Goal: Task Accomplishment & Management: Use online tool/utility

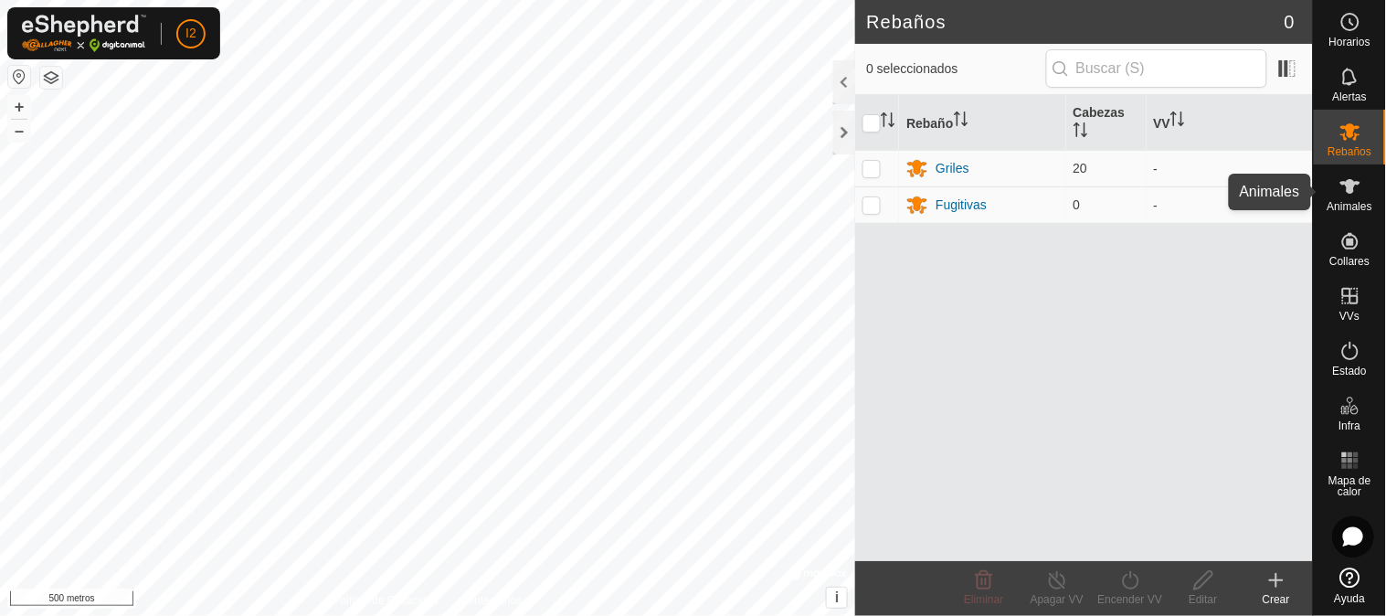
click at [1340, 194] on icon at bounding box center [1350, 186] width 22 height 22
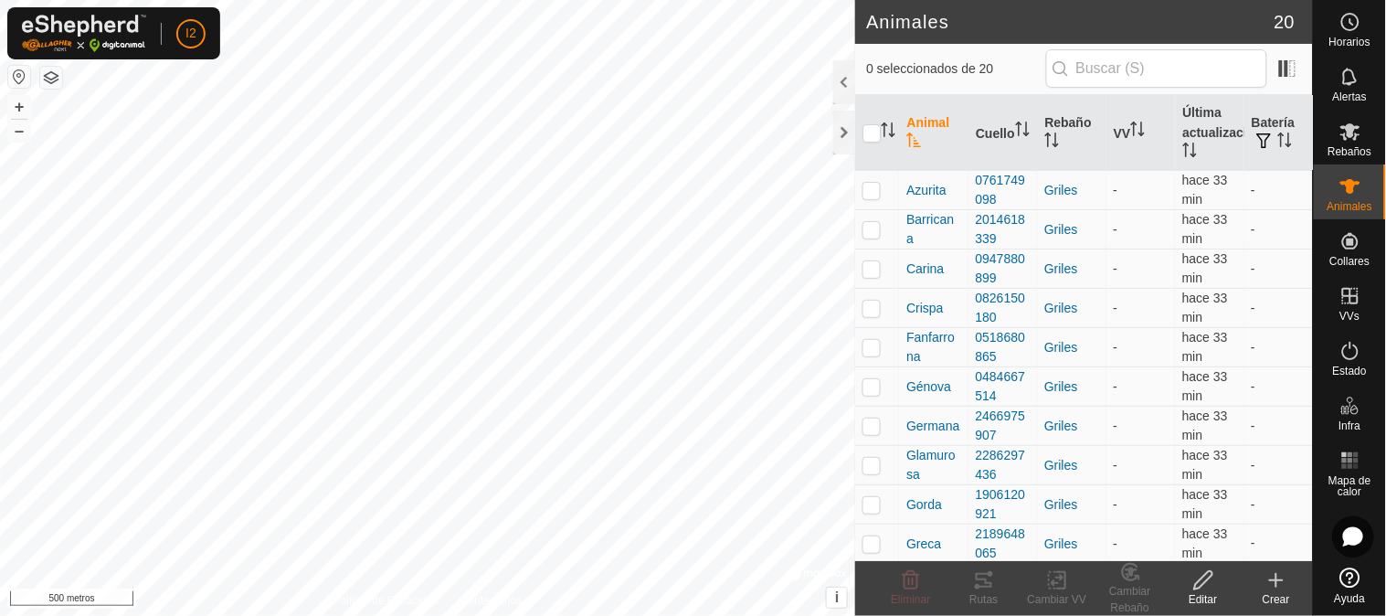
scroll to position [396, 0]
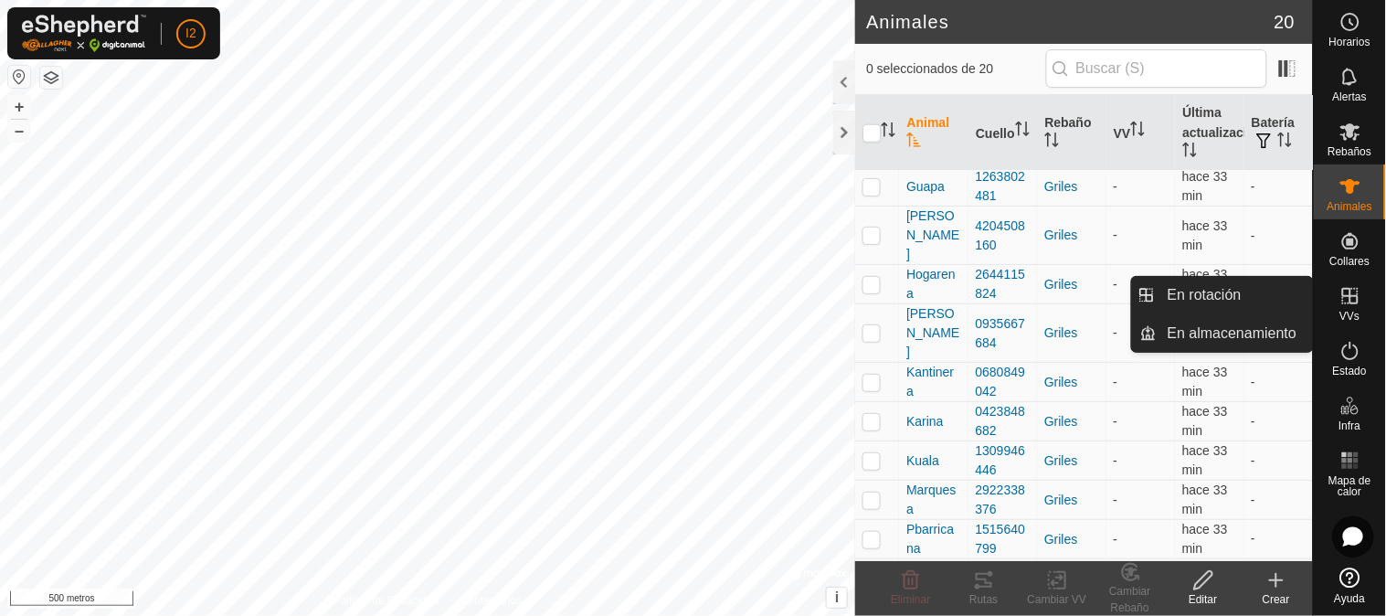
click at [1348, 293] on icon at bounding box center [1350, 296] width 22 height 22
click at [1194, 300] on span "En Rotación" at bounding box center [1207, 295] width 79 height 22
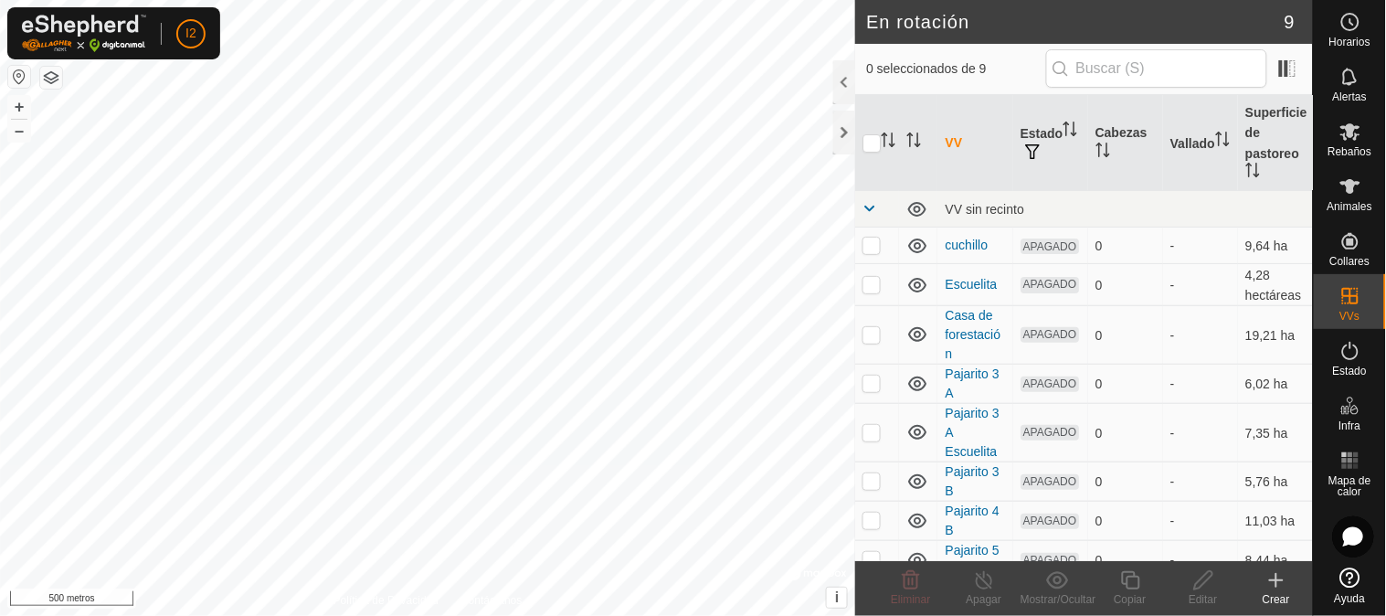
click at [1277, 574] on icon at bounding box center [1276, 580] width 22 height 22
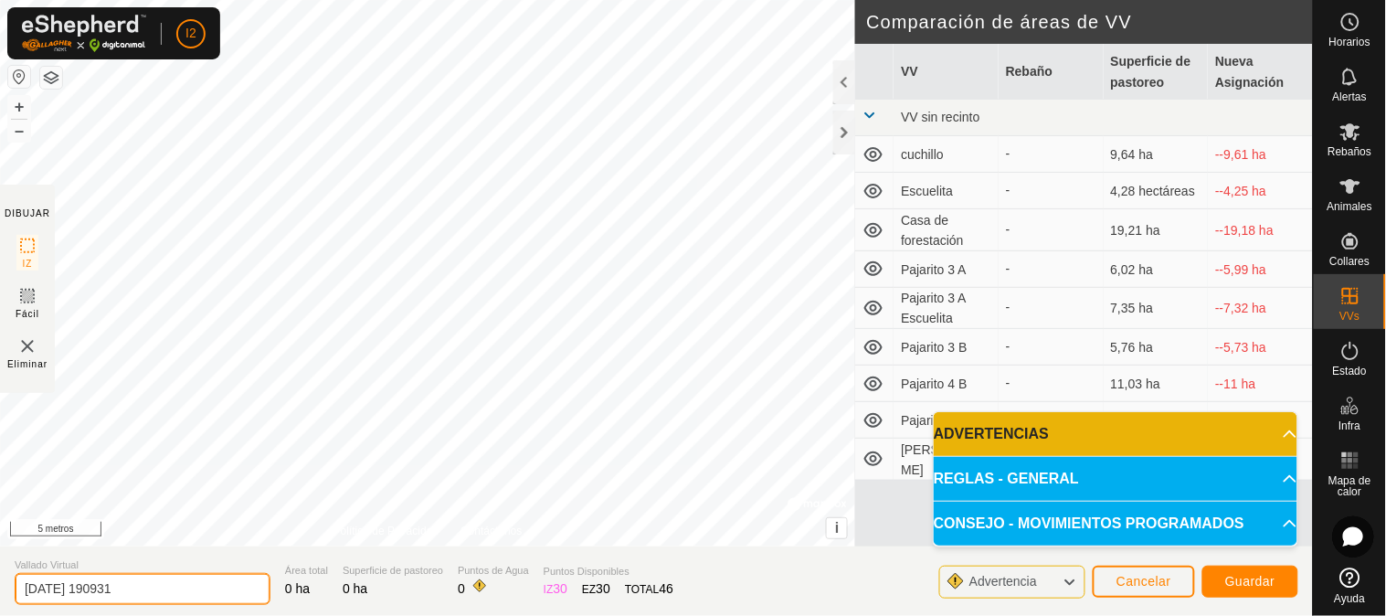
drag, startPoint x: 159, startPoint y: 581, endPoint x: 9, endPoint y: 597, distance: 150.6
click at [9, 597] on section "Vallado Virtual [DATE] 190931 Área total 0 ha Superficie de pastoreo 0 ha Punto…" at bounding box center [656, 580] width 1313 height 69
type input "patio"
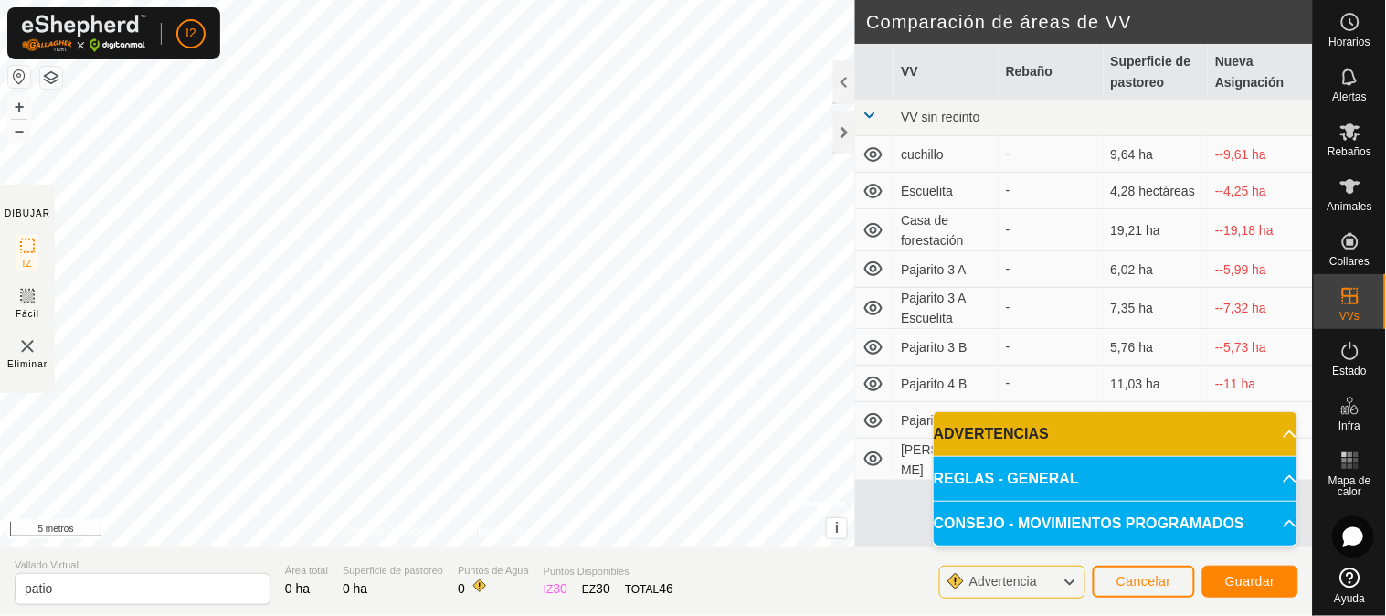
click at [1071, 579] on icon at bounding box center [1069, 582] width 15 height 24
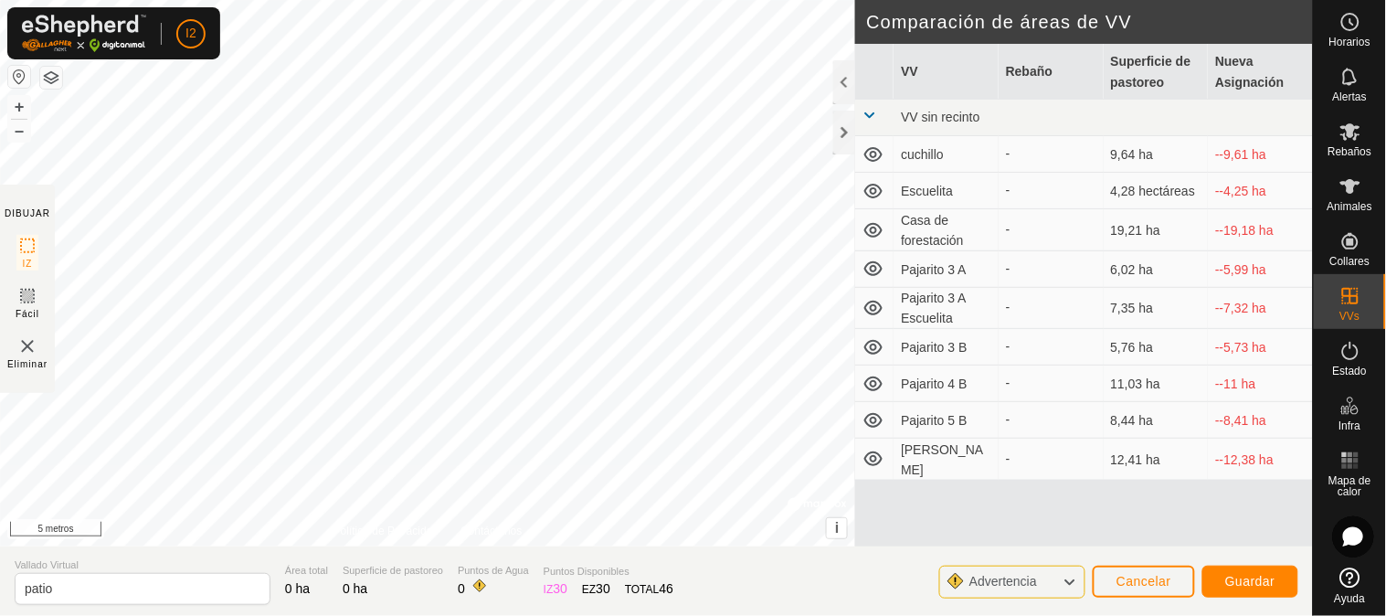
click at [1071, 579] on icon at bounding box center [1069, 582] width 15 height 24
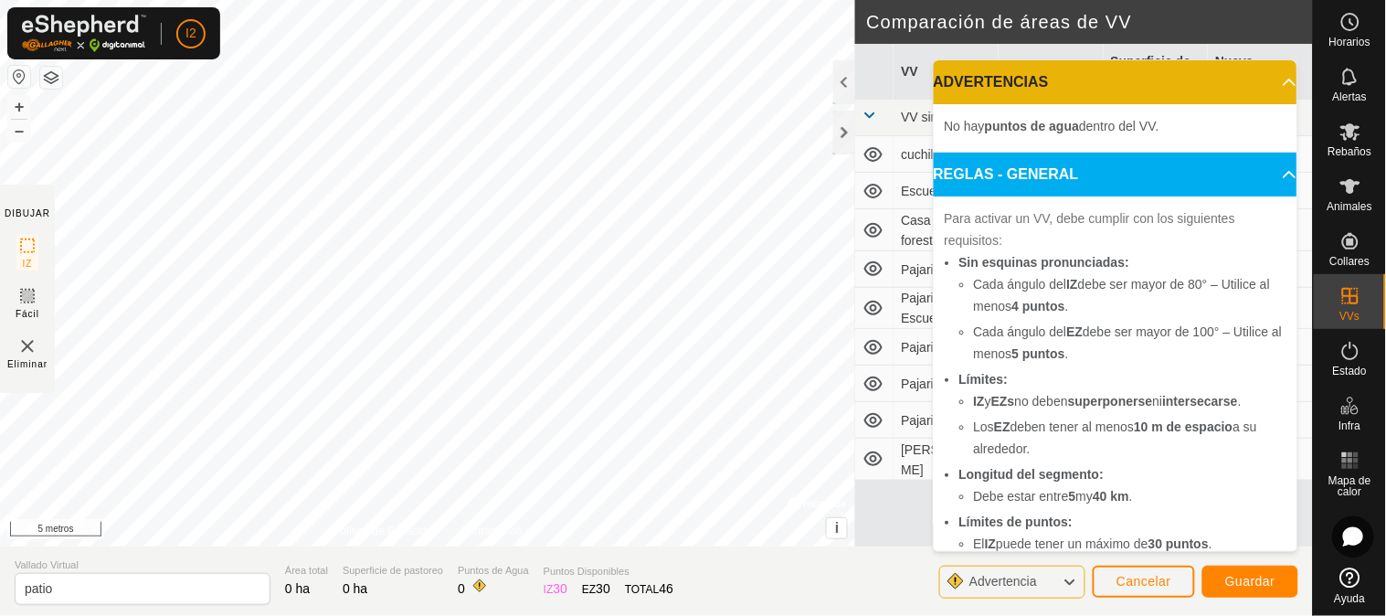
click at [1283, 180] on icon at bounding box center [1290, 174] width 15 height 15
click at [1262, 177] on p-accordion-header "REGLAS - GENERAL" at bounding box center [1116, 175] width 364 height 44
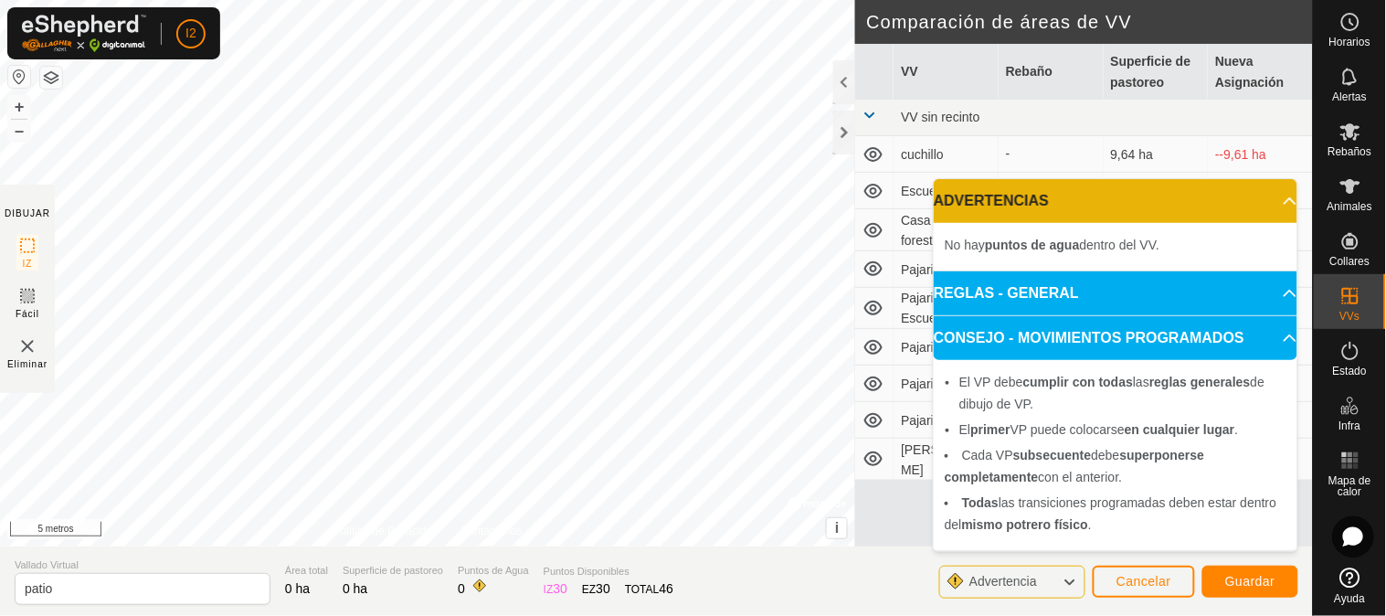
click at [1276, 336] on p-accordion-header "CONSEJO - MOVIMIENTOS PROGRAMADOS" at bounding box center [1116, 338] width 364 height 44
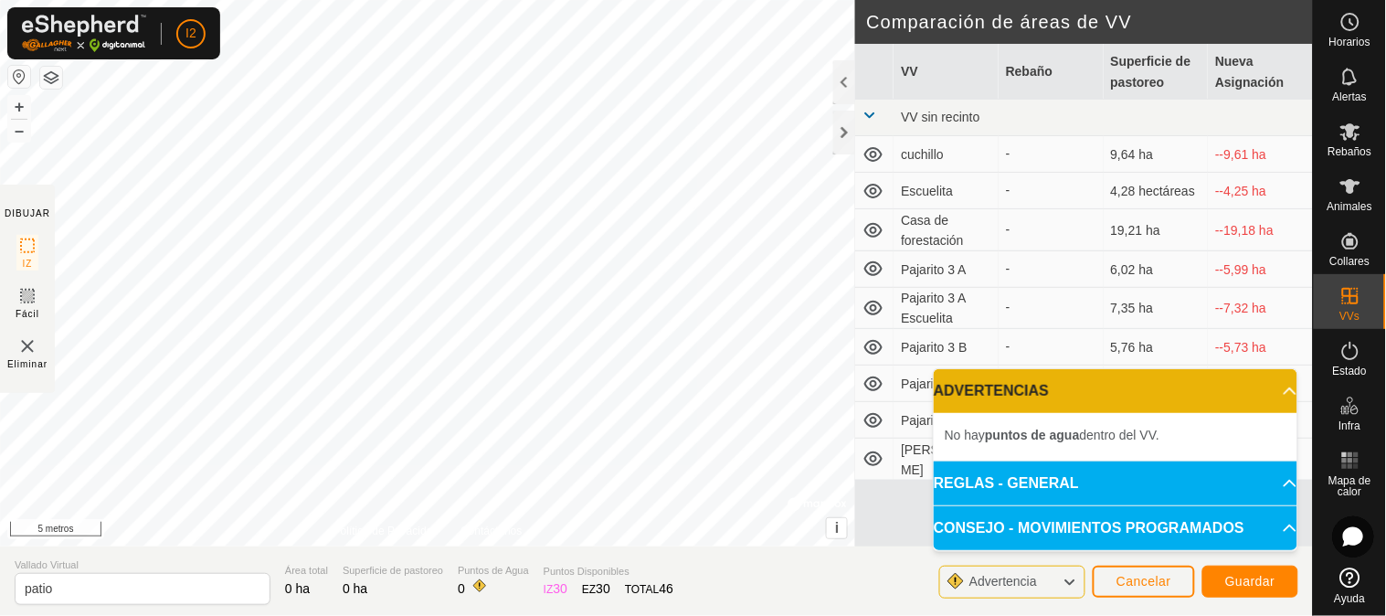
click at [1283, 528] on icon at bounding box center [1290, 528] width 15 height 15
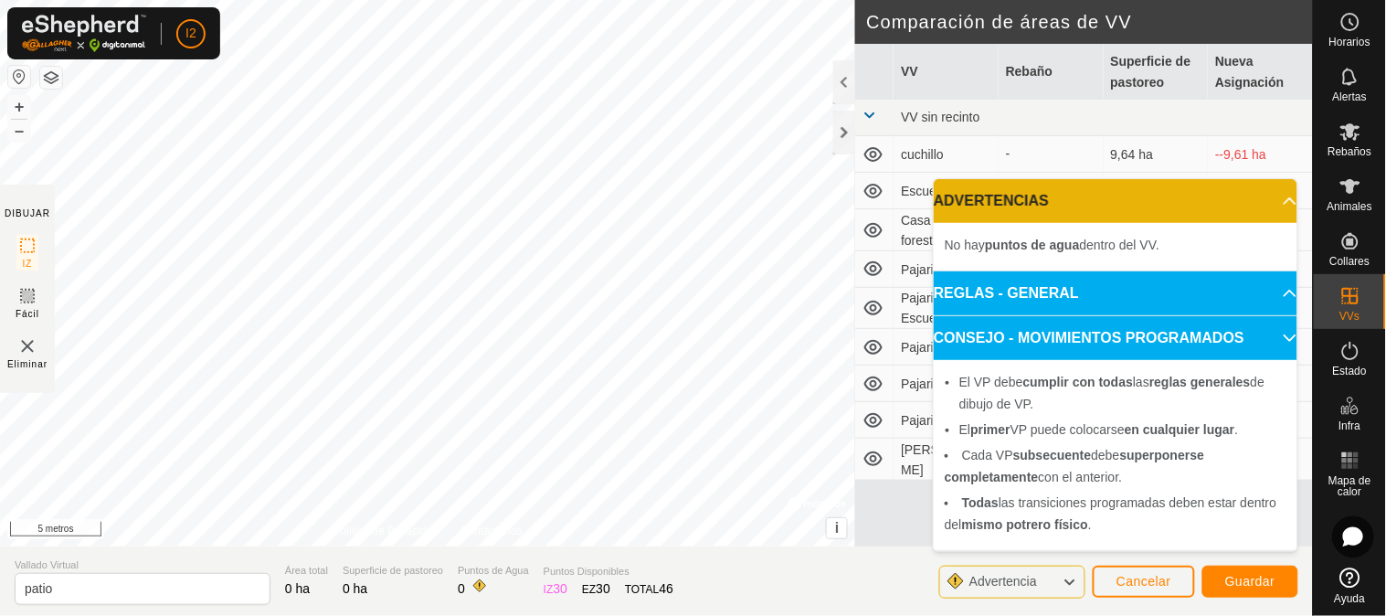
click at [1281, 329] on p-accordion-header "CONSEJO - MOVIMIENTOS PROGRAMADOS" at bounding box center [1116, 338] width 364 height 44
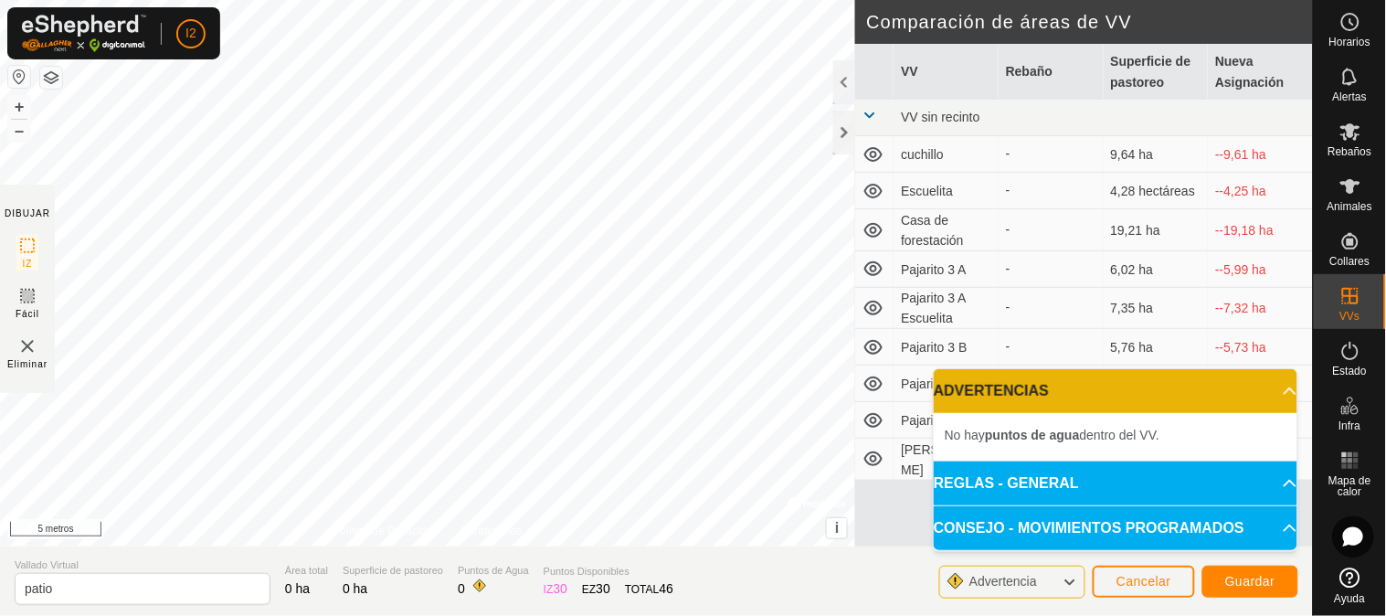
click at [1063, 478] on p-accordion-header "REGLAS - GENERAL" at bounding box center [1116, 483] width 364 height 44
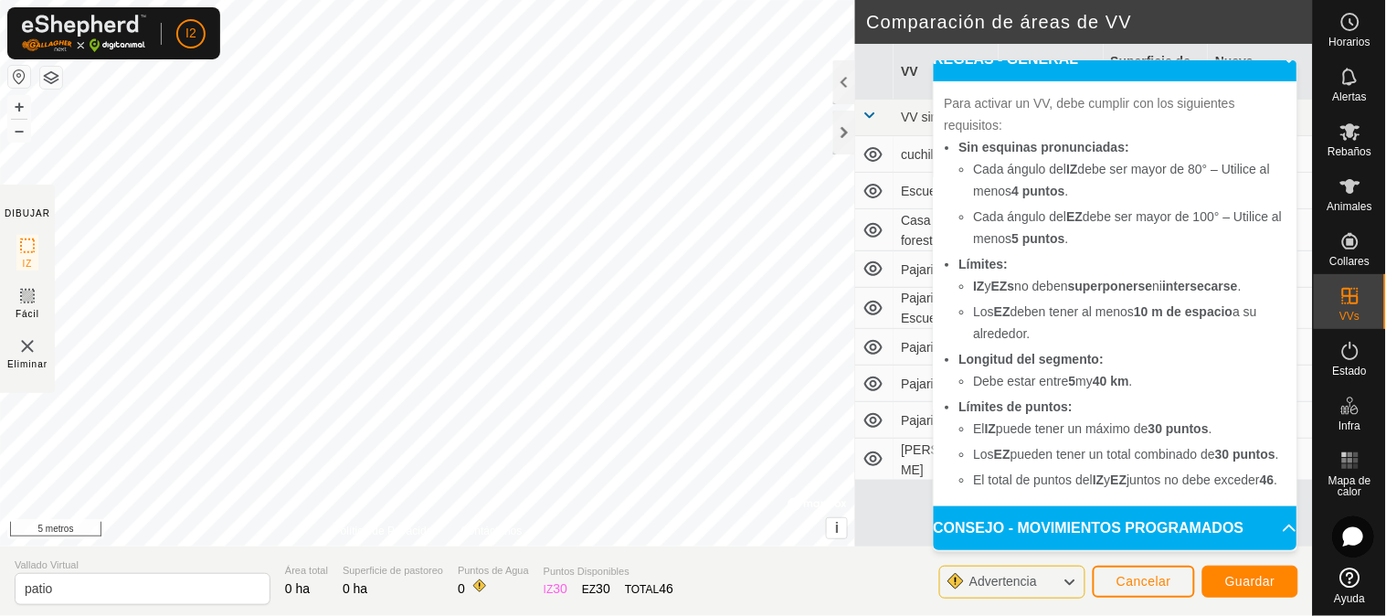
scroll to position [58, 0]
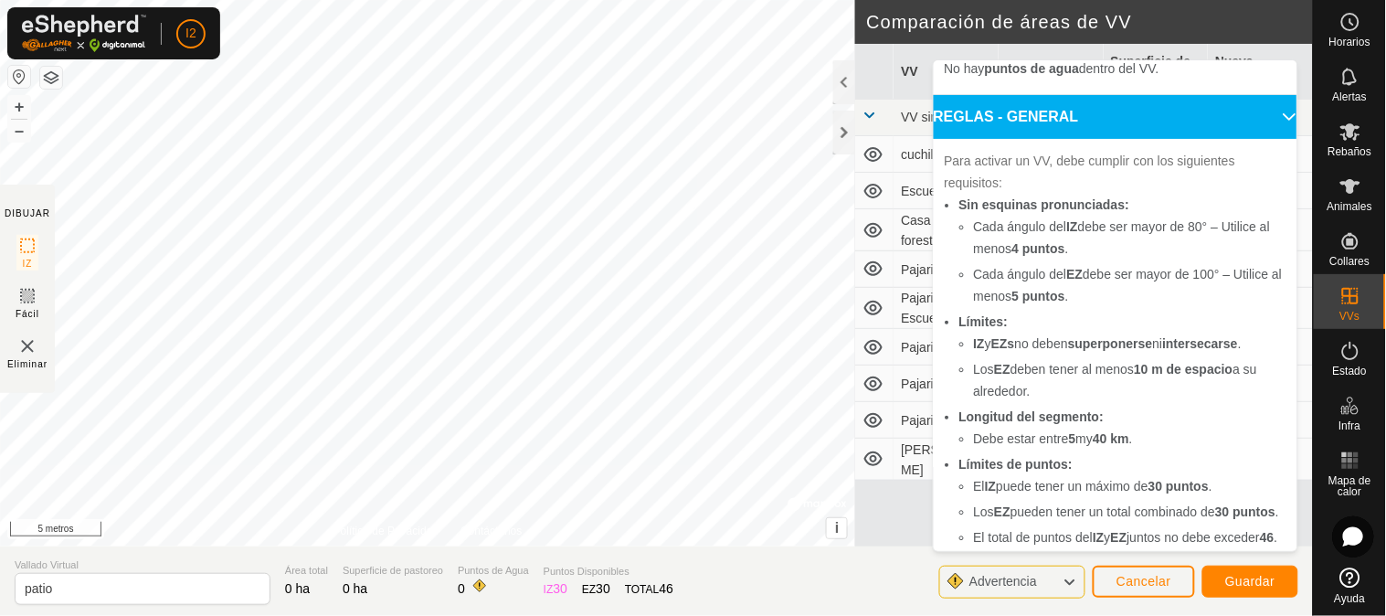
click at [1283, 117] on icon at bounding box center [1290, 117] width 15 height 15
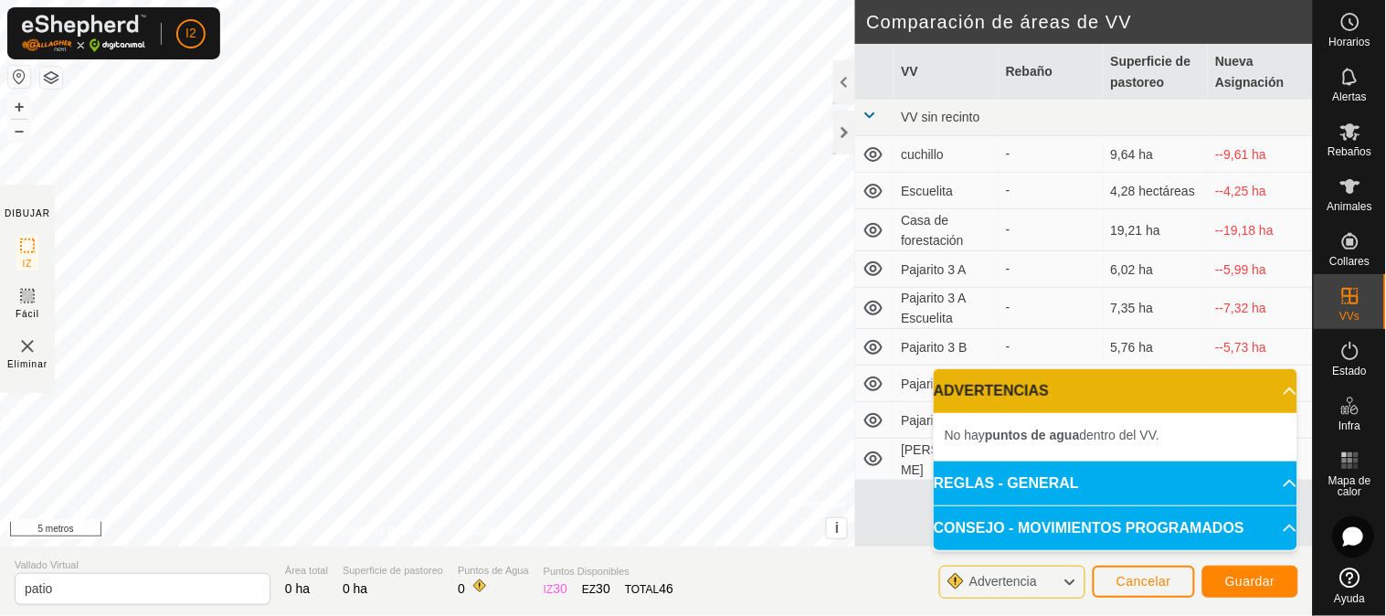
scroll to position [0, 0]
click at [1283, 391] on icon at bounding box center [1290, 391] width 15 height 15
click at [1280, 391] on p-accordion-header "ADVERTENCIAS" at bounding box center [1116, 391] width 364 height 44
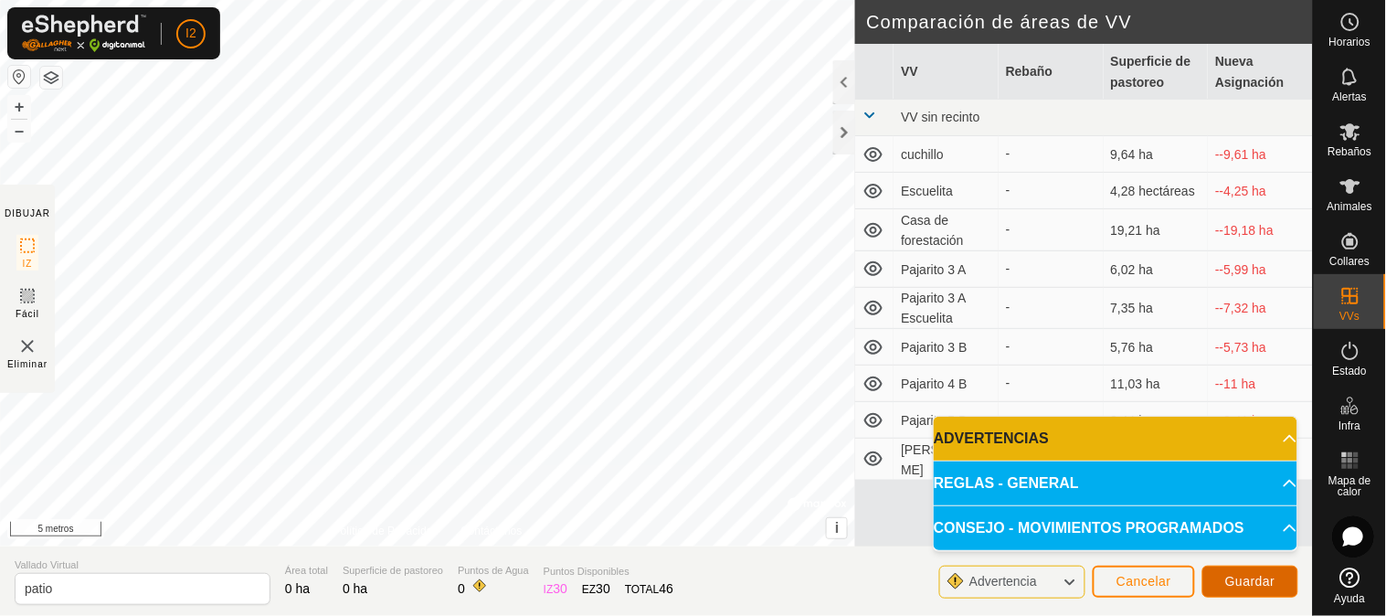
click at [1253, 578] on font "Guardar" at bounding box center [1250, 581] width 50 height 15
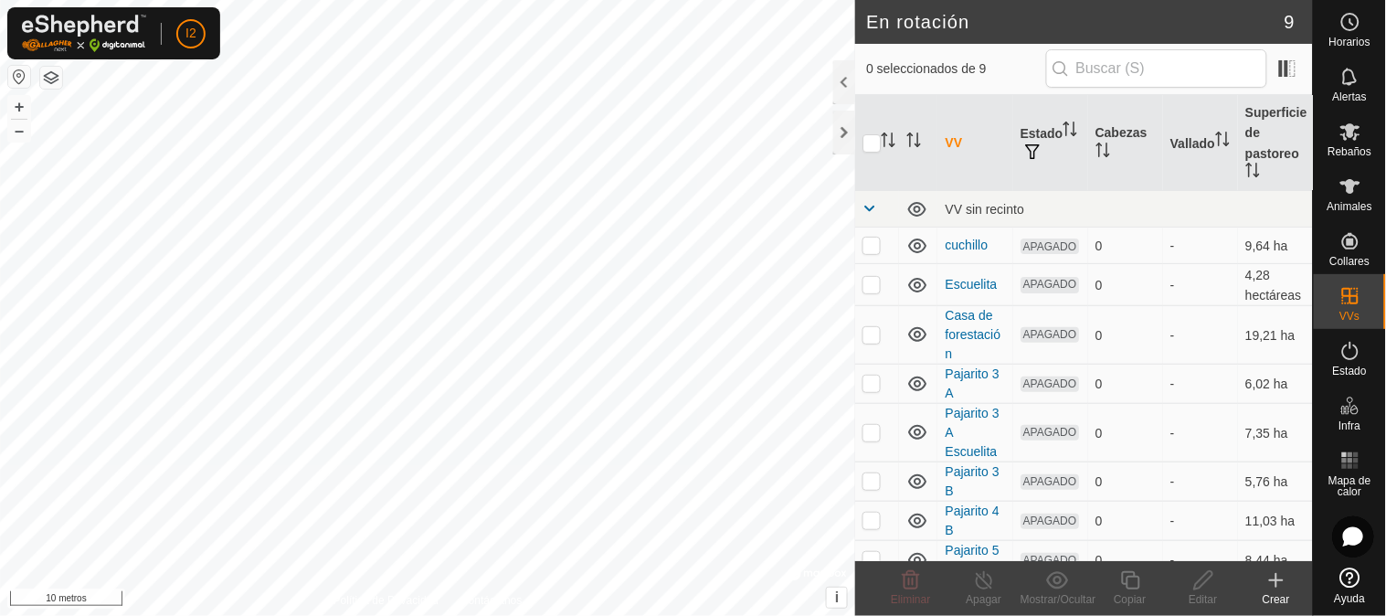
checkbox input "true"
click at [1210, 582] on icon at bounding box center [1203, 580] width 23 height 22
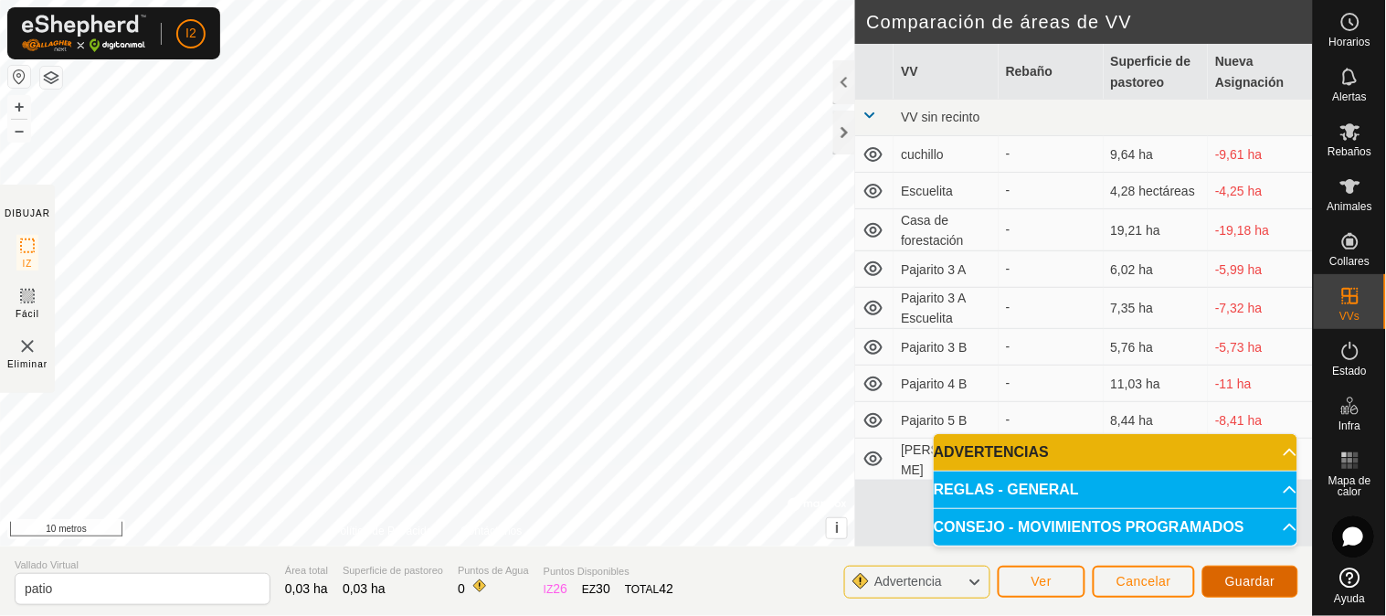
click at [1243, 582] on font "Guardar" at bounding box center [1250, 581] width 50 height 15
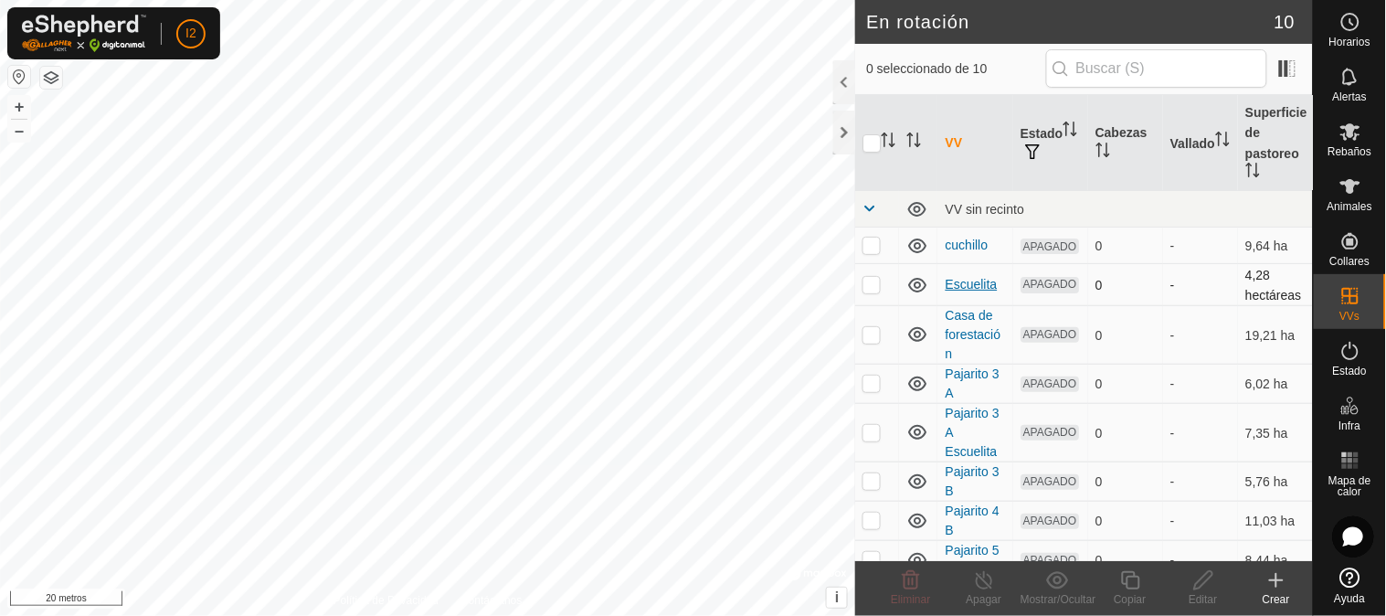
click at [976, 284] on font "Escuelita" at bounding box center [971, 284] width 52 height 15
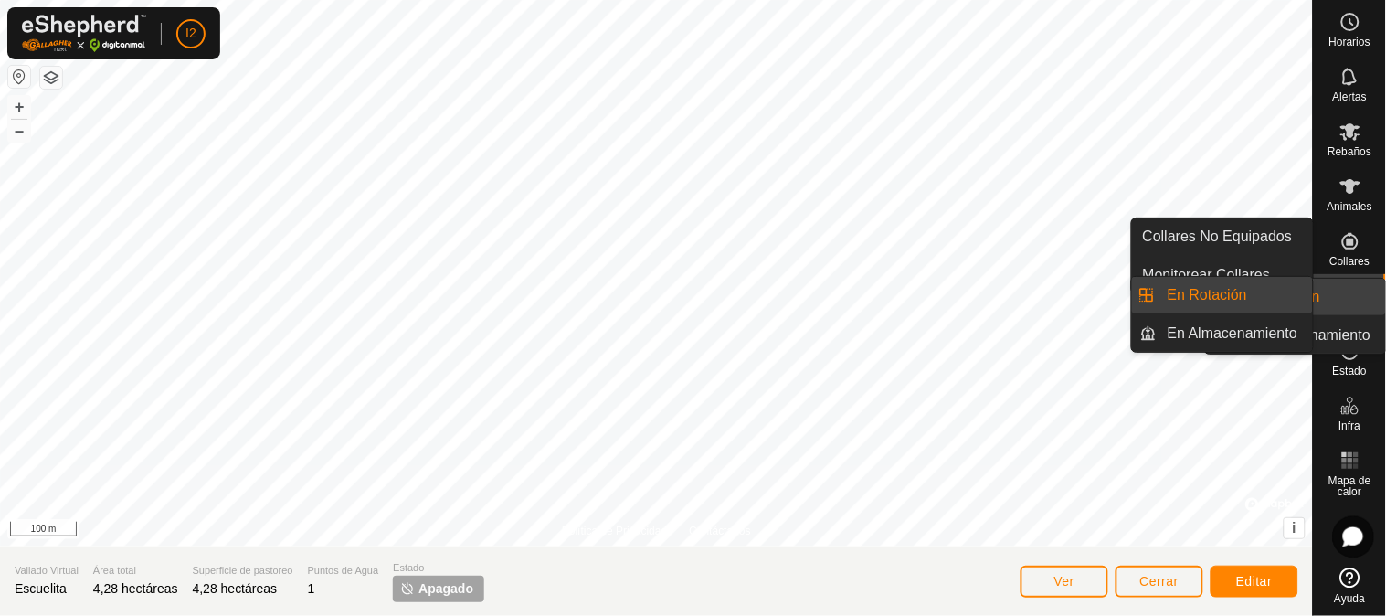
click at [1356, 297] on icon at bounding box center [1350, 296] width 22 height 22
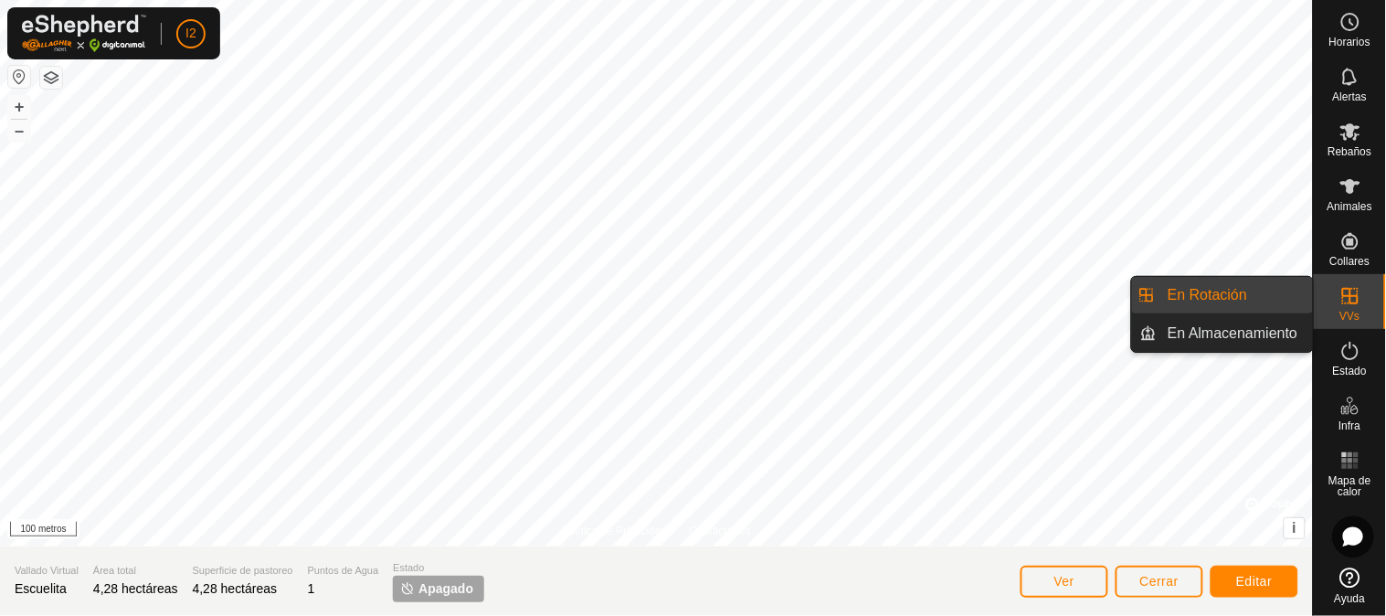
click at [1229, 298] on span "En Rotación" at bounding box center [1207, 295] width 79 height 22
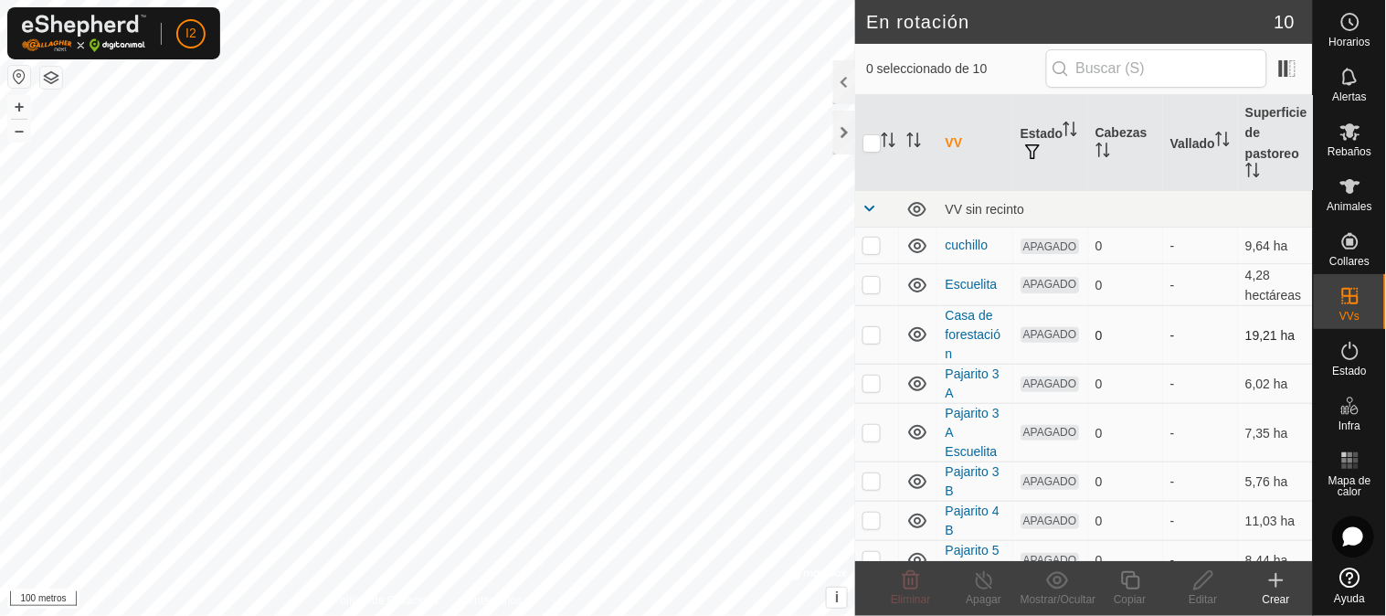
checkbox input "true"
click at [957, 370] on font "Pajarito 3 A" at bounding box center [972, 383] width 54 height 34
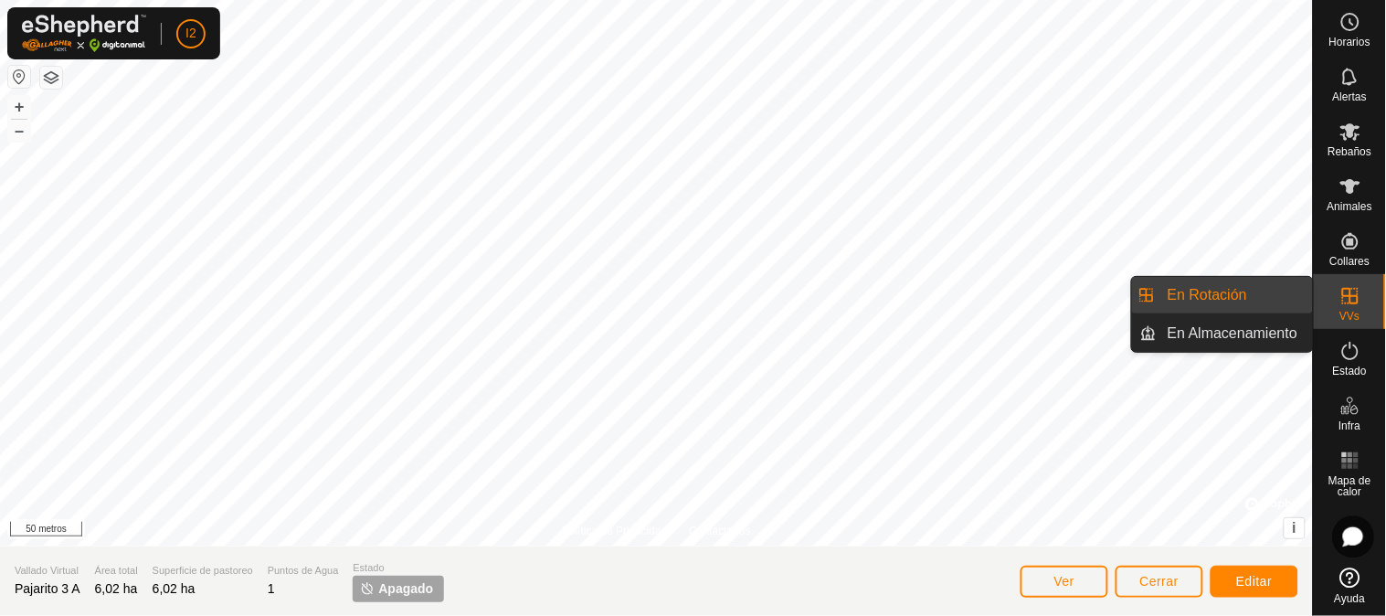
click at [1330, 306] on div "VVs" at bounding box center [1350, 301] width 72 height 55
click at [1170, 295] on link "En Rotación" at bounding box center [1235, 295] width 156 height 37
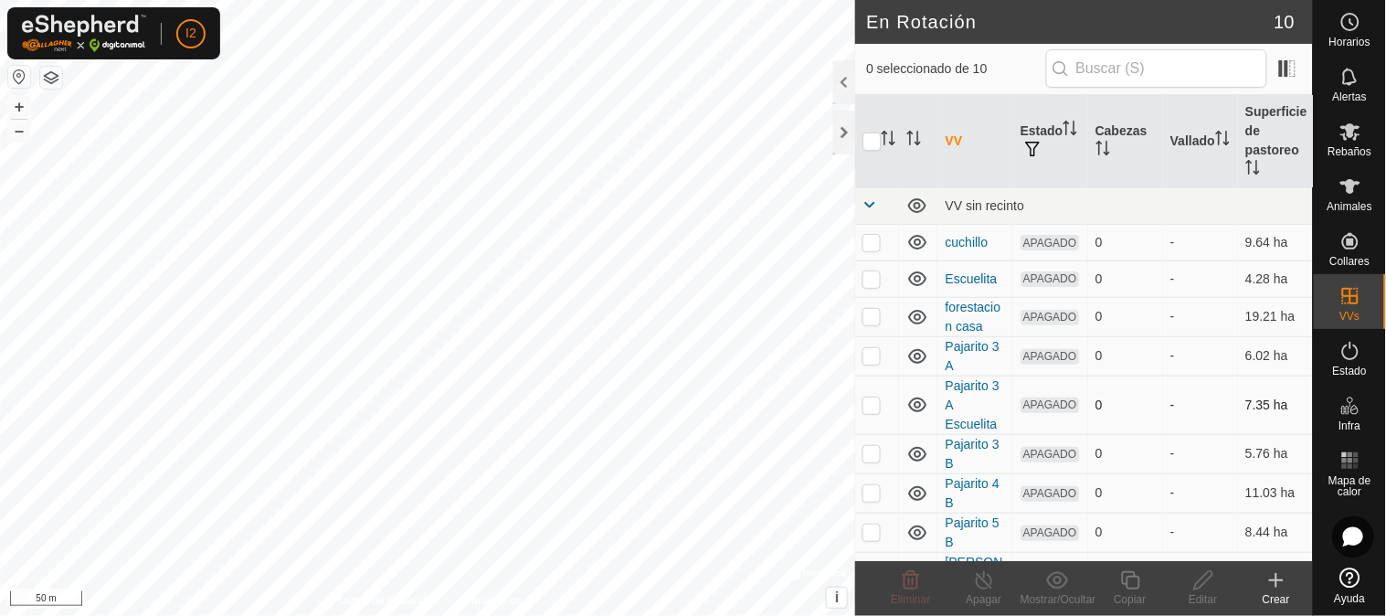
click at [869, 406] on p-checkbox at bounding box center [871, 404] width 18 height 15
checkbox input "true"
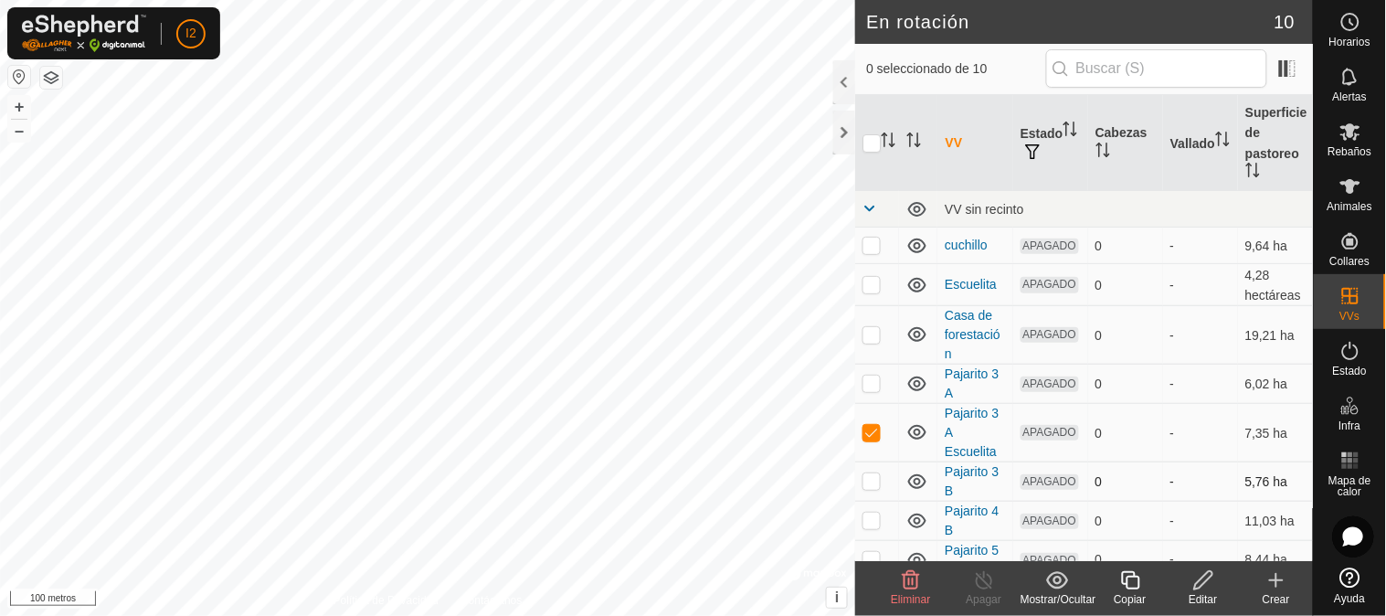
scroll to position [98, 0]
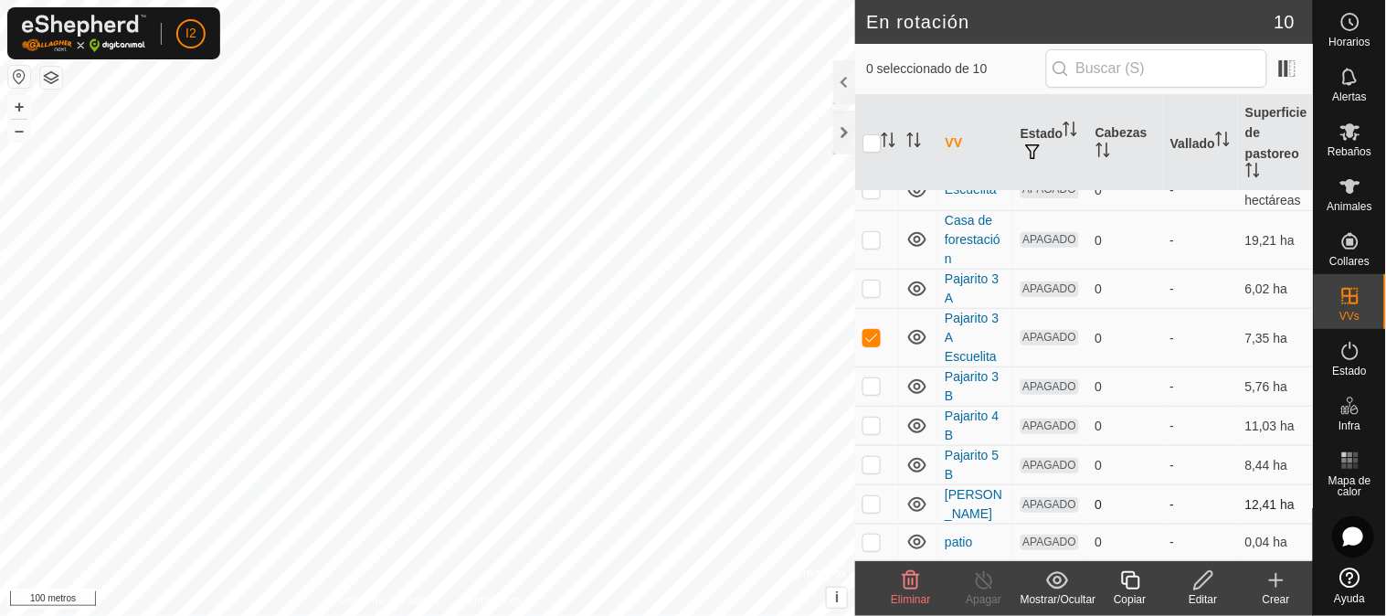
click at [878, 496] on p-checkbox at bounding box center [871, 503] width 18 height 15
checkbox input "true"
click at [515, 597] on div "Política de Privacidad Contáctanos Pajarito 3 A Escuelita Estado: APAGADO Tipo:…" at bounding box center [427, 308] width 855 height 616
click at [870, 333] on p-checkbox at bounding box center [871, 337] width 18 height 15
checkbox input "false"
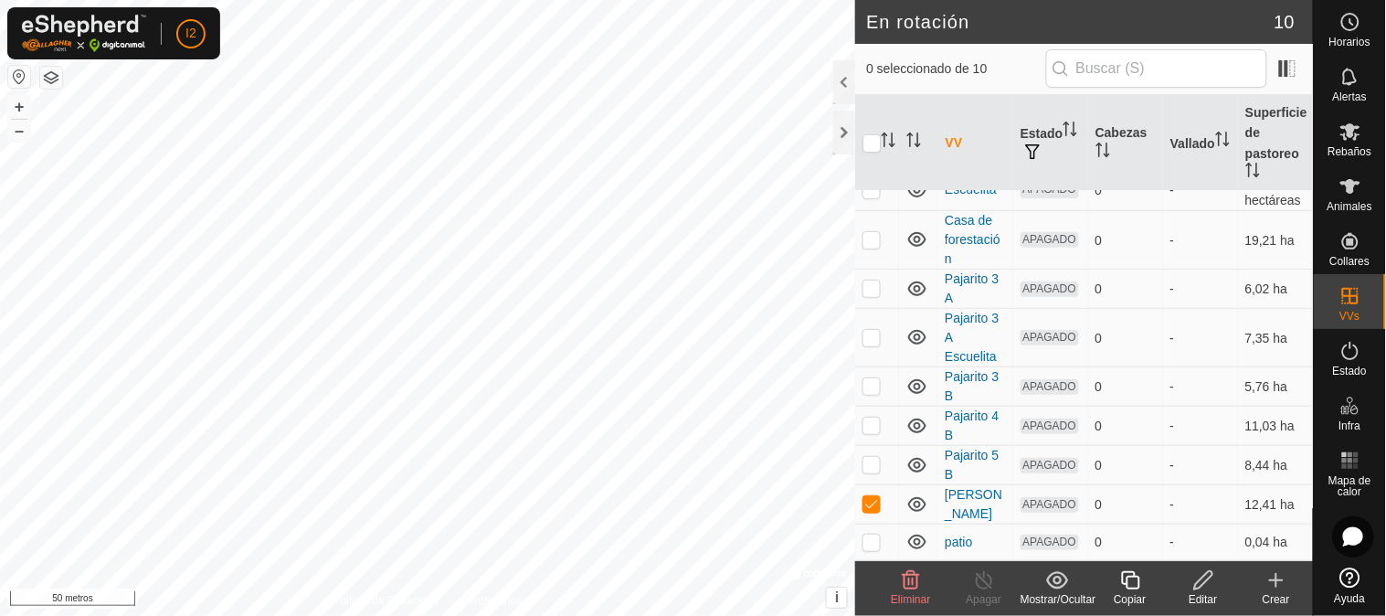
click at [455, 615] on html "I2 Horarios Alertas Rebaños Animales Collares VVs Estado Infra Mapa de calor Ay…" at bounding box center [693, 308] width 1386 height 616
click at [449, 615] on html "I2 Horarios Alertas Rebaños Animales Collares VVs Estado Infra Mapa de calor Ay…" at bounding box center [693, 308] width 1386 height 616
click at [1280, 582] on icon at bounding box center [1276, 580] width 22 height 22
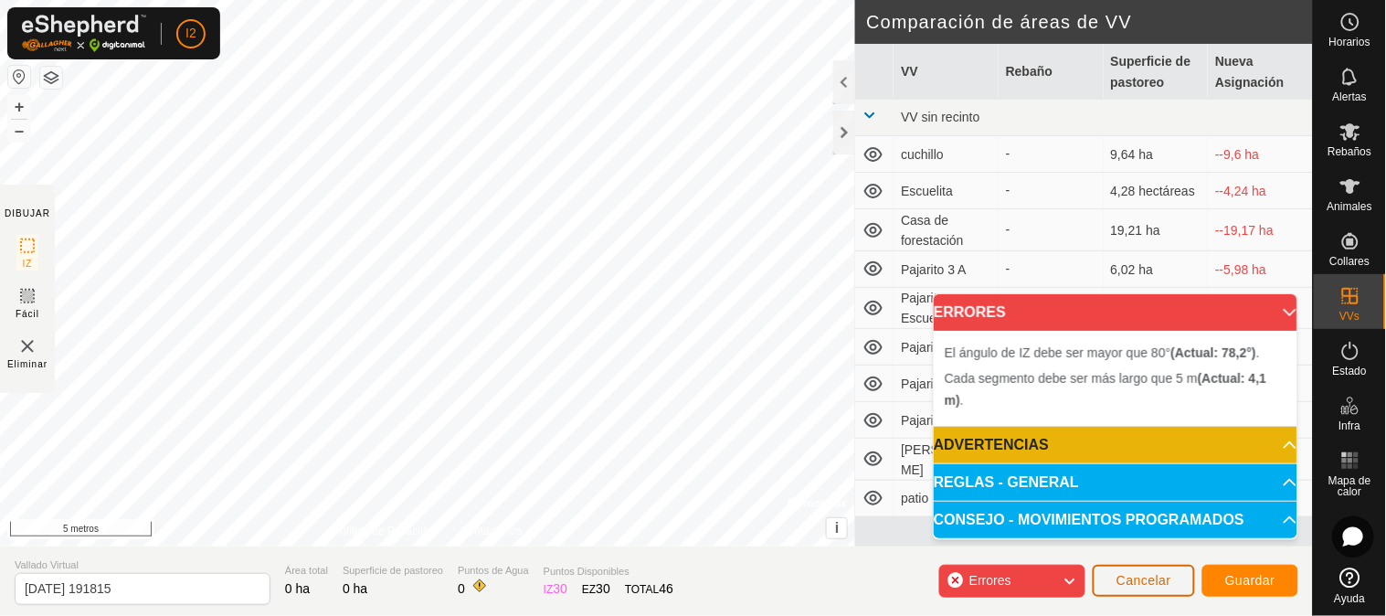
click at [1116, 576] on button "Cancelar" at bounding box center [1144, 581] width 102 height 32
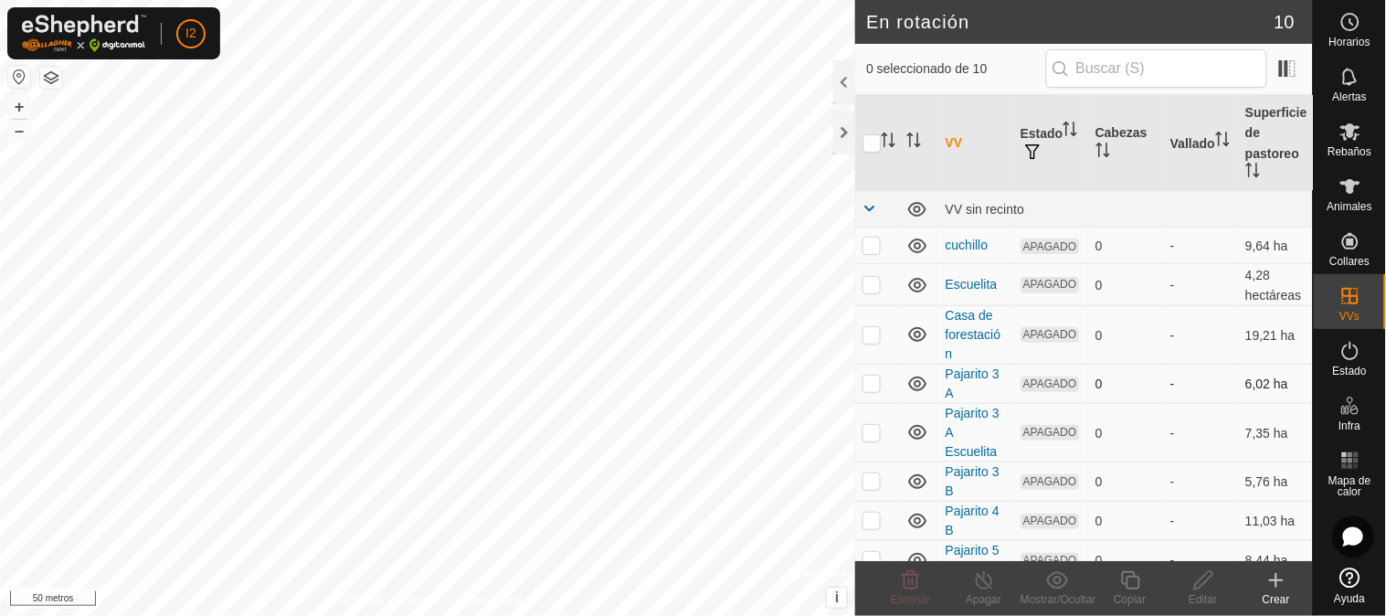
click at [877, 385] on p-checkbox at bounding box center [871, 382] width 18 height 15
checkbox input "false"
checkbox input "true"
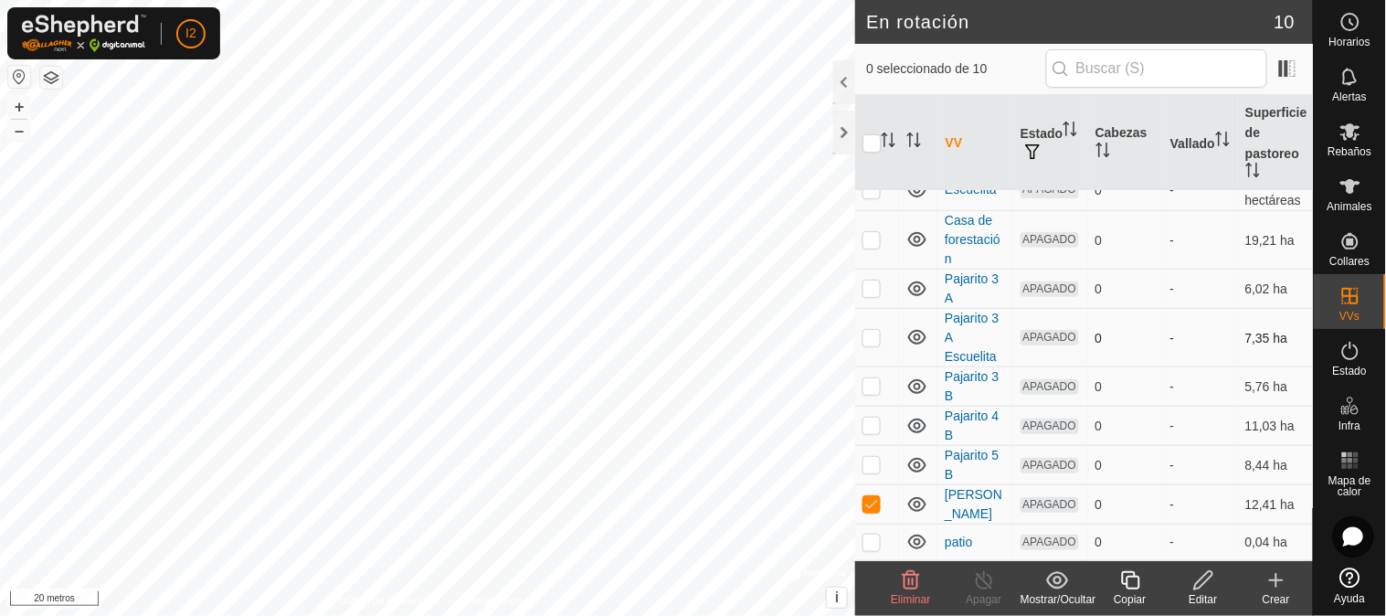
click at [872, 335] on p-checkbox at bounding box center [871, 337] width 18 height 15
checkbox input "true"
click at [877, 503] on p-checkbox at bounding box center [871, 503] width 18 height 15
checkbox input "false"
click at [1203, 580] on icon at bounding box center [1203, 580] width 23 height 22
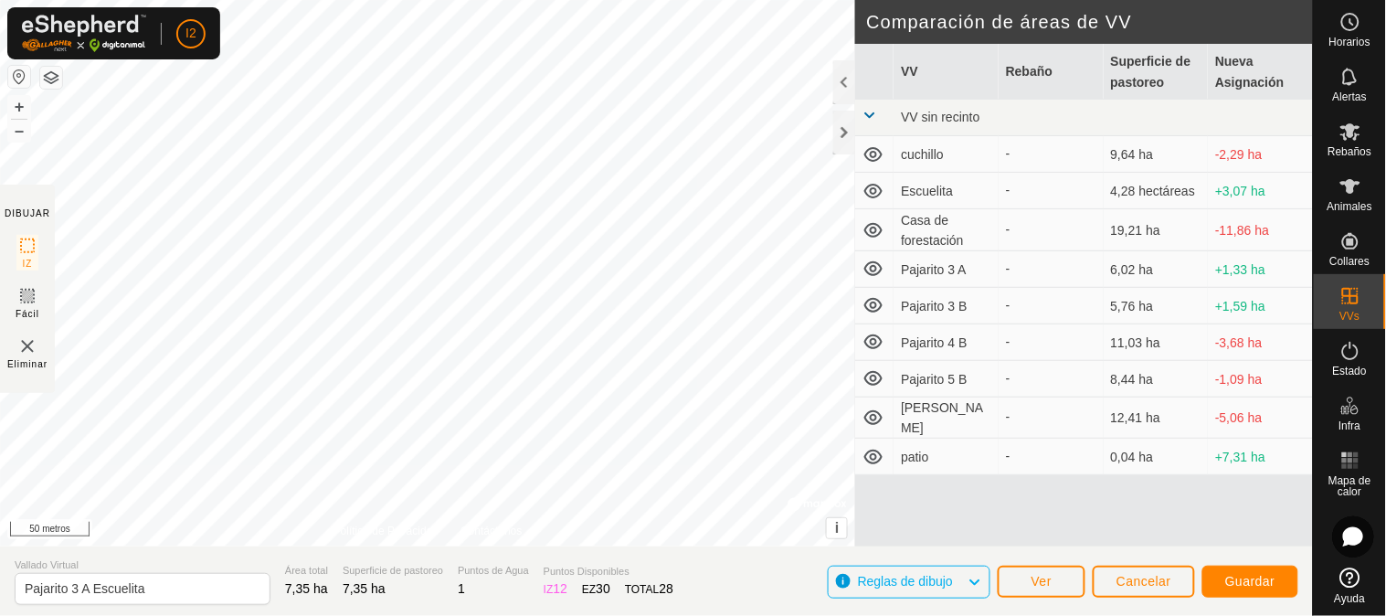
click at [888, 266] on div "DIBUJAR IZ Fácil Eliminar Política de Privacidad Contáctanos + – ⇧ i © Mapbox ,…" at bounding box center [656, 273] width 1313 height 546
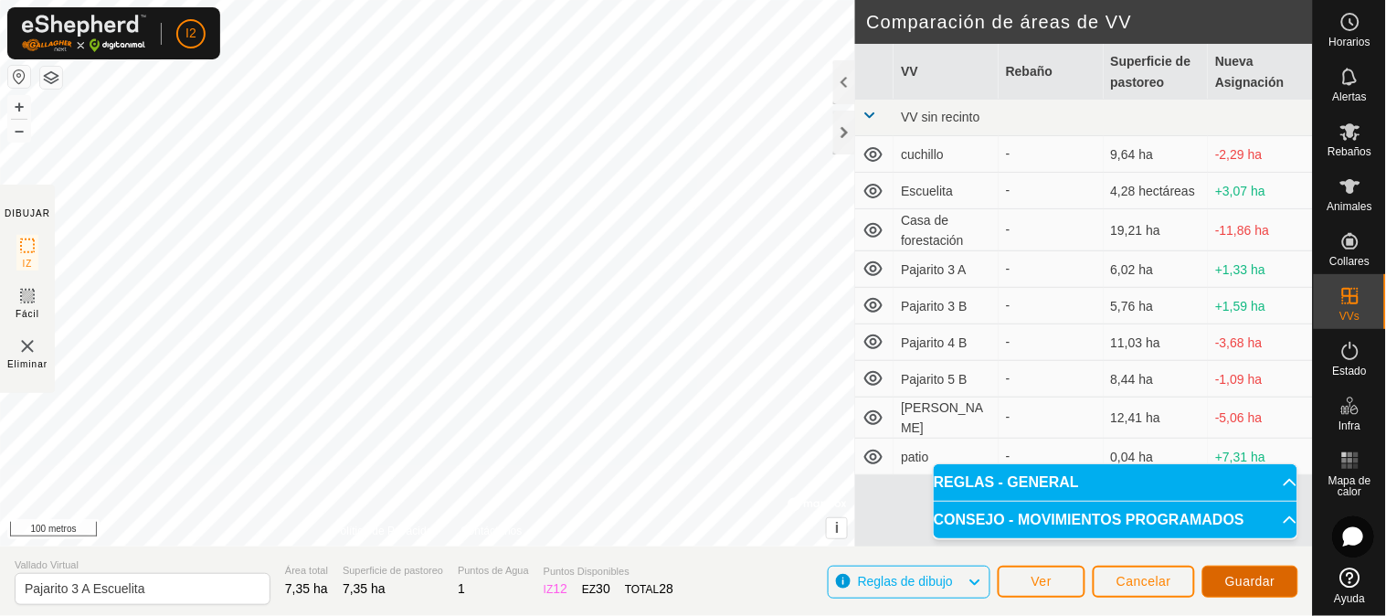
click at [1216, 578] on button "Guardar" at bounding box center [1250, 581] width 96 height 32
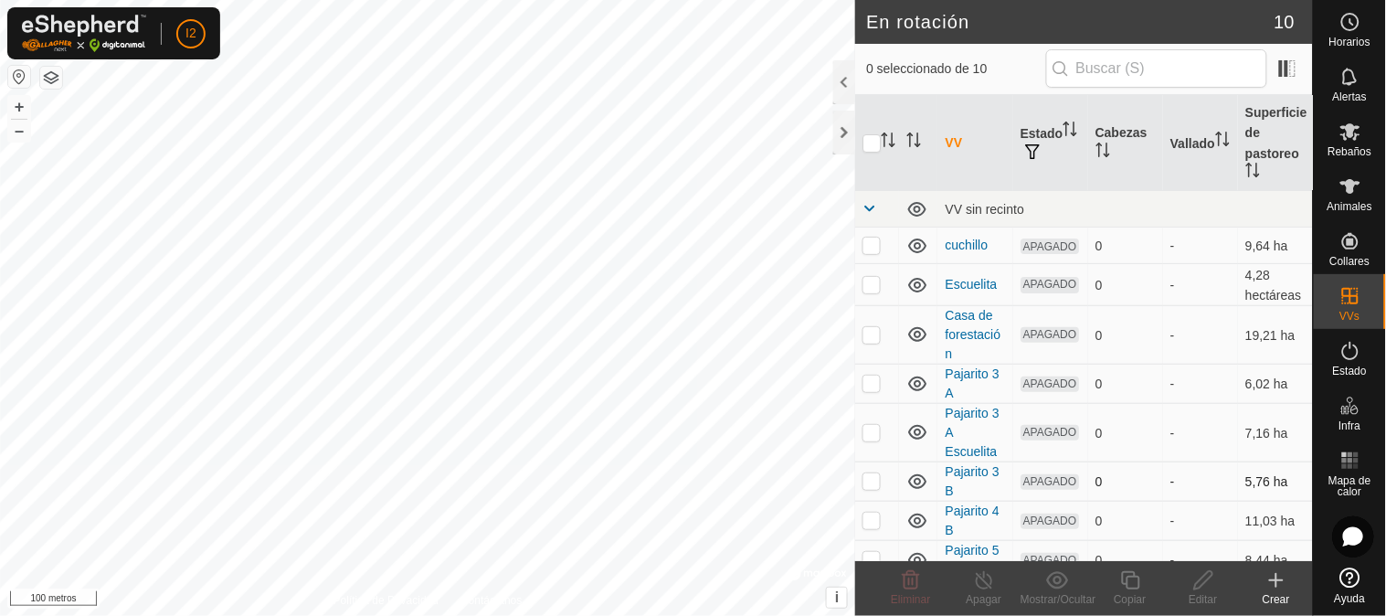
scroll to position [98, 0]
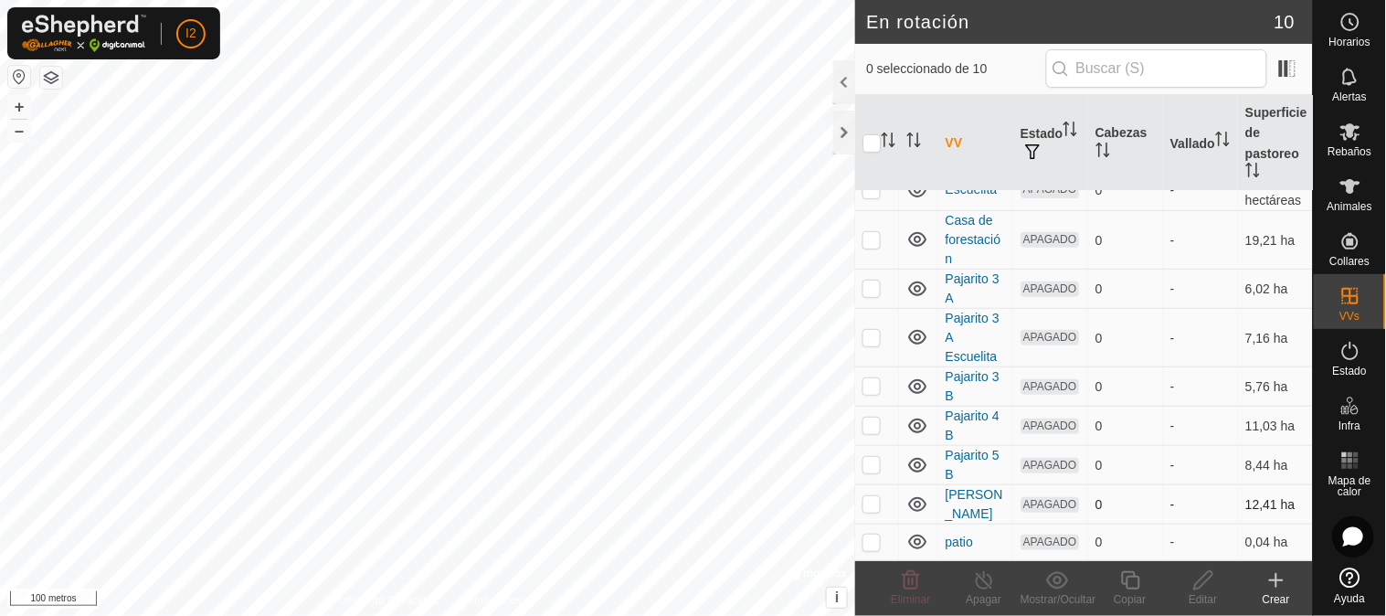
click at [875, 503] on p-checkbox at bounding box center [871, 503] width 18 height 15
checkbox input "true"
click at [873, 339] on p-checkbox at bounding box center [871, 337] width 18 height 15
checkbox input "true"
click at [872, 285] on p-checkbox at bounding box center [871, 287] width 18 height 15
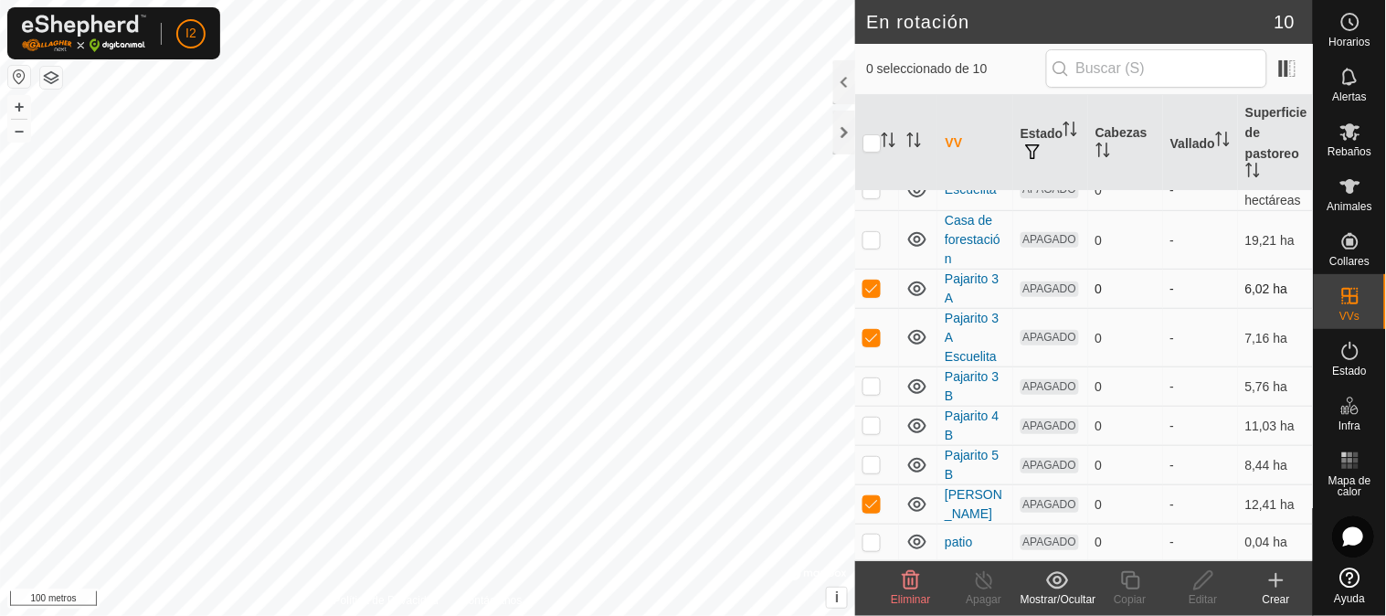
click at [872, 285] on p-checkbox at bounding box center [871, 287] width 18 height 15
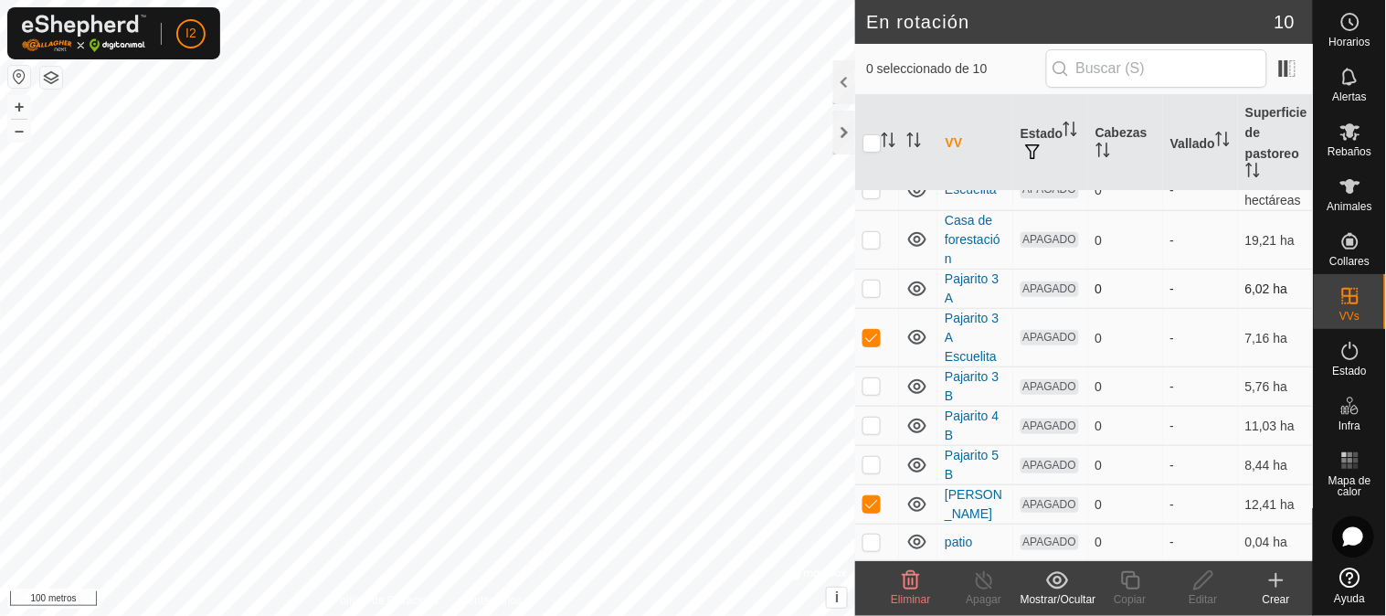
click at [872, 285] on p-checkbox at bounding box center [871, 287] width 18 height 15
checkbox input "true"
click at [872, 498] on p-checkbox at bounding box center [871, 503] width 18 height 15
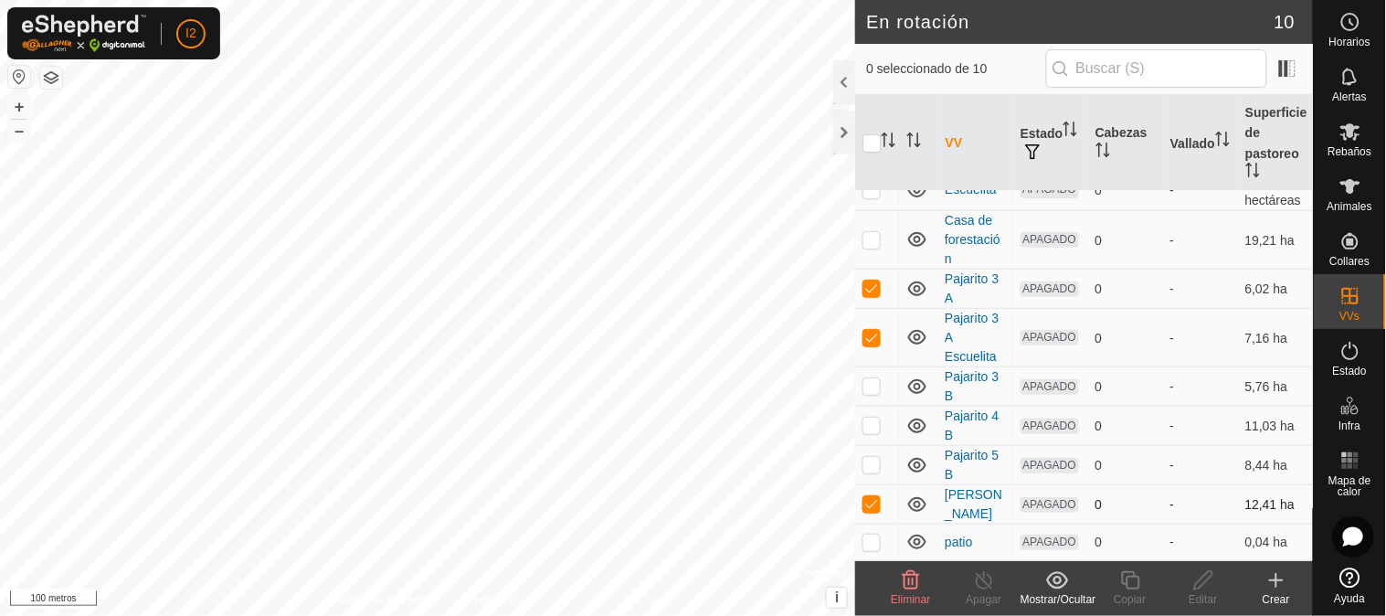
checkbox input "false"
click at [866, 287] on p-checkbox at bounding box center [871, 287] width 18 height 15
click at [872, 269] on td at bounding box center [877, 288] width 44 height 39
checkbox input "true"
click at [870, 333] on p-checkbox at bounding box center [871, 337] width 18 height 15
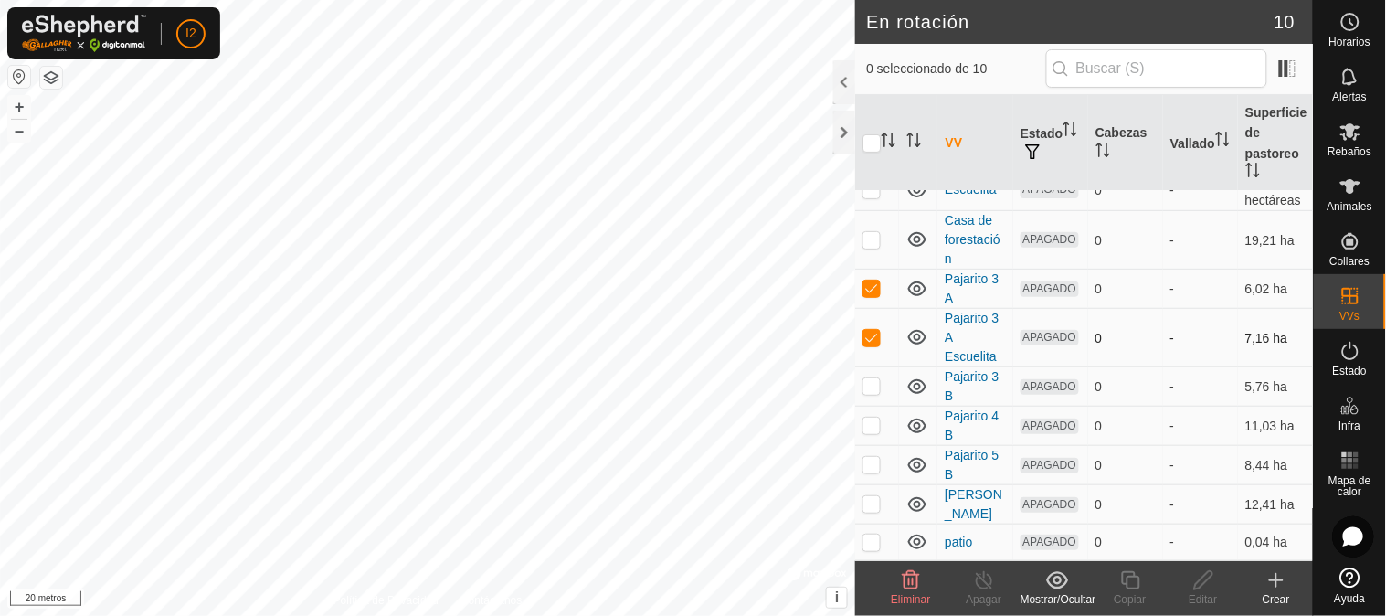
checkbox input "false"
click at [1201, 591] on div "Editar" at bounding box center [1203, 599] width 73 height 16
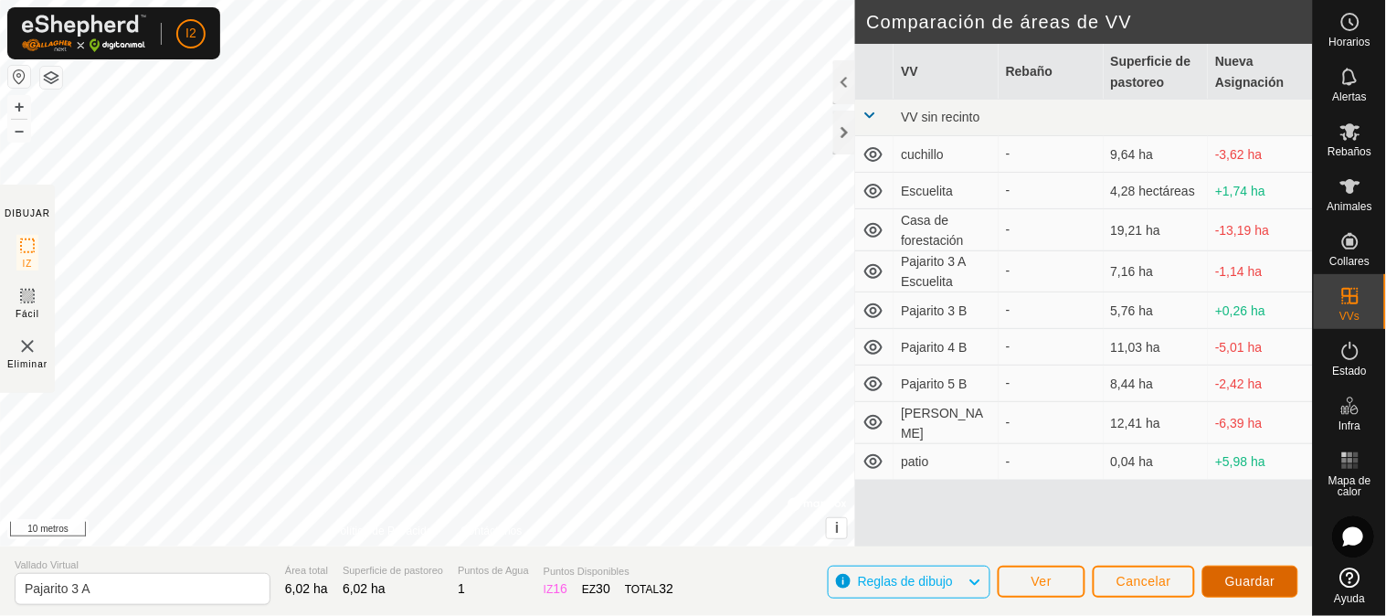
click at [1250, 581] on font "Guardar" at bounding box center [1250, 581] width 50 height 15
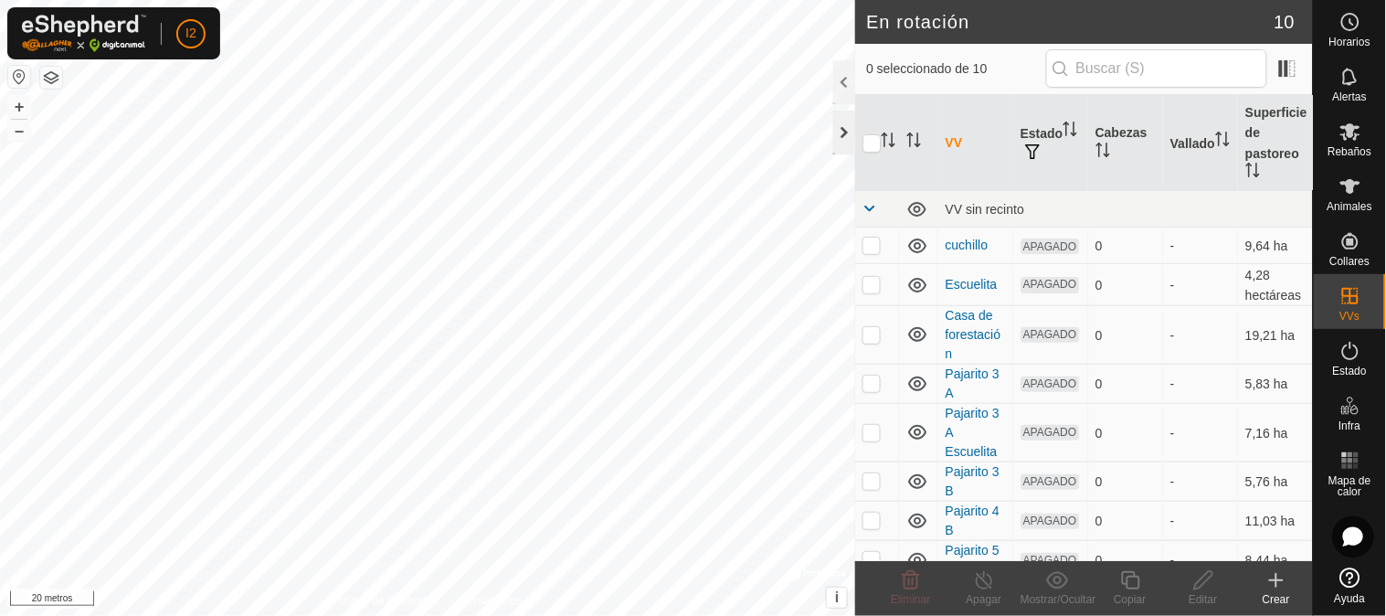
click at [842, 124] on div at bounding box center [844, 133] width 22 height 44
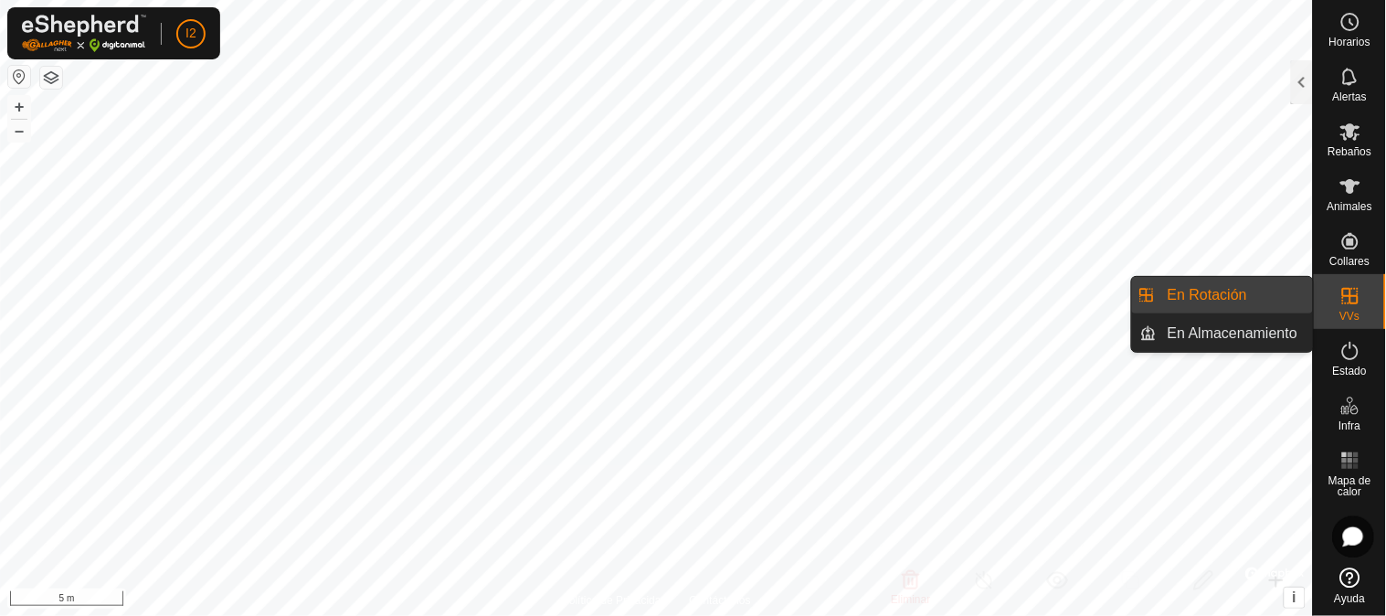
click at [1348, 303] on icon at bounding box center [1350, 296] width 16 height 16
click at [1240, 301] on span "En Rotación" at bounding box center [1207, 295] width 79 height 22
click at [1256, 300] on link "En Rotación" at bounding box center [1235, 295] width 156 height 37
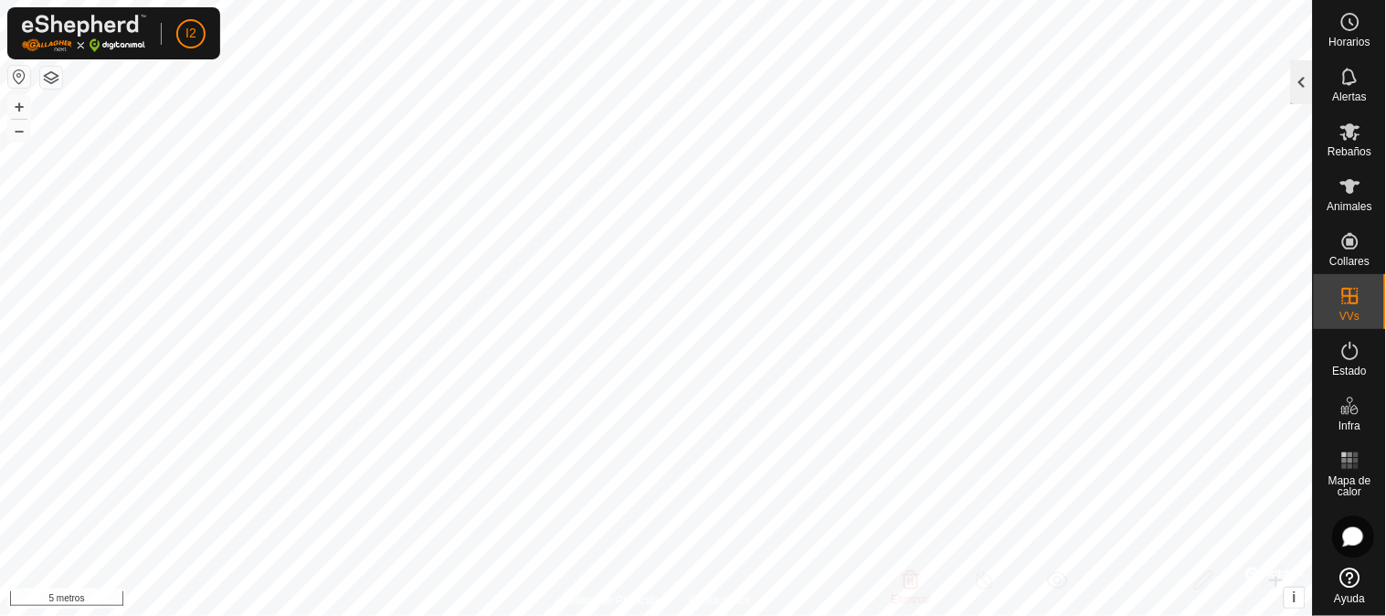
click at [1297, 74] on div at bounding box center [1302, 82] width 22 height 44
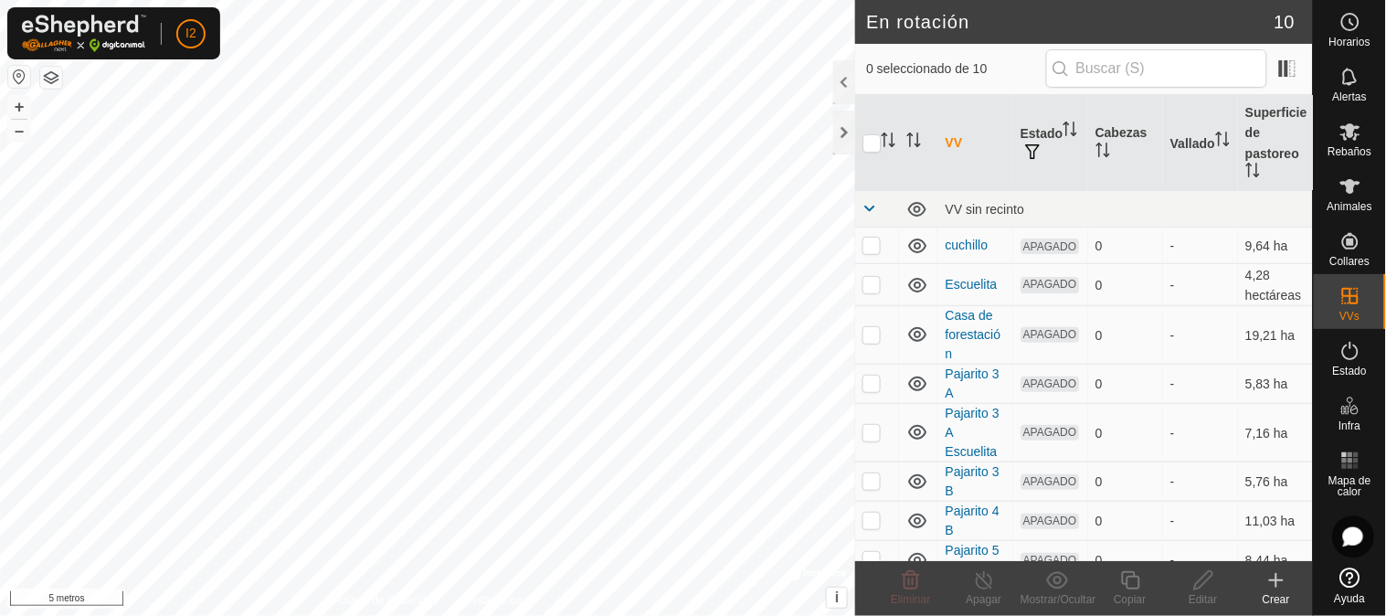
click at [1277, 577] on icon at bounding box center [1276, 580] width 22 height 22
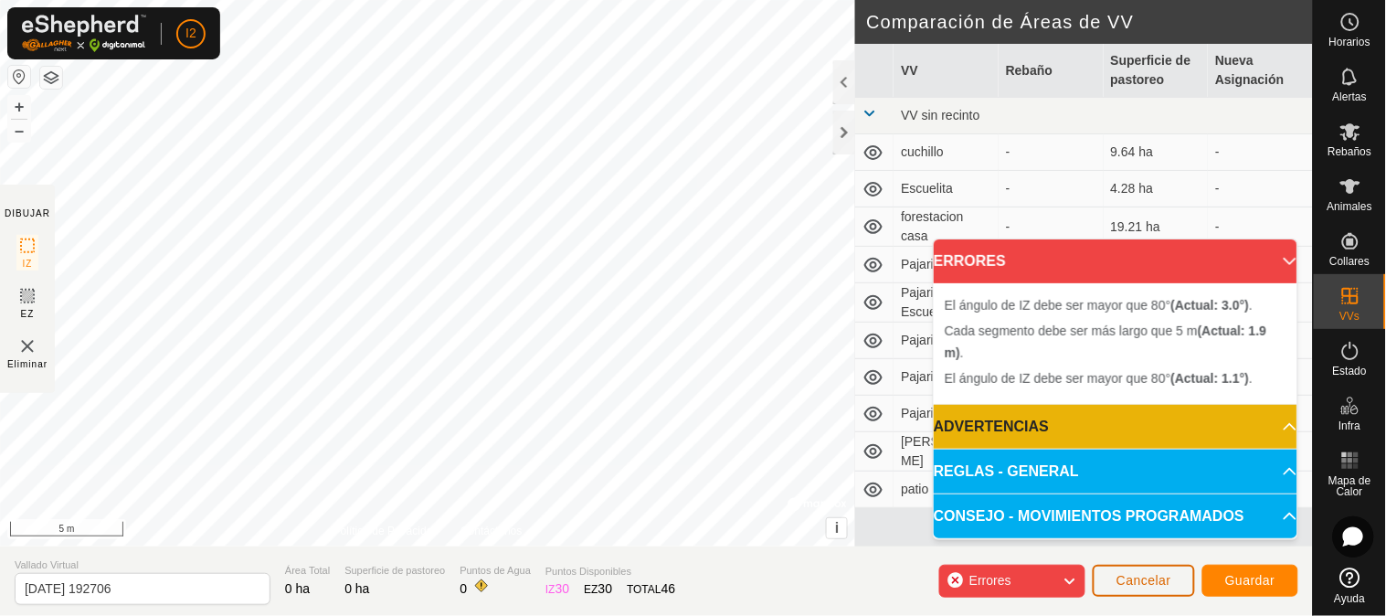
click at [1157, 578] on span "Cancelar" at bounding box center [1143, 580] width 55 height 15
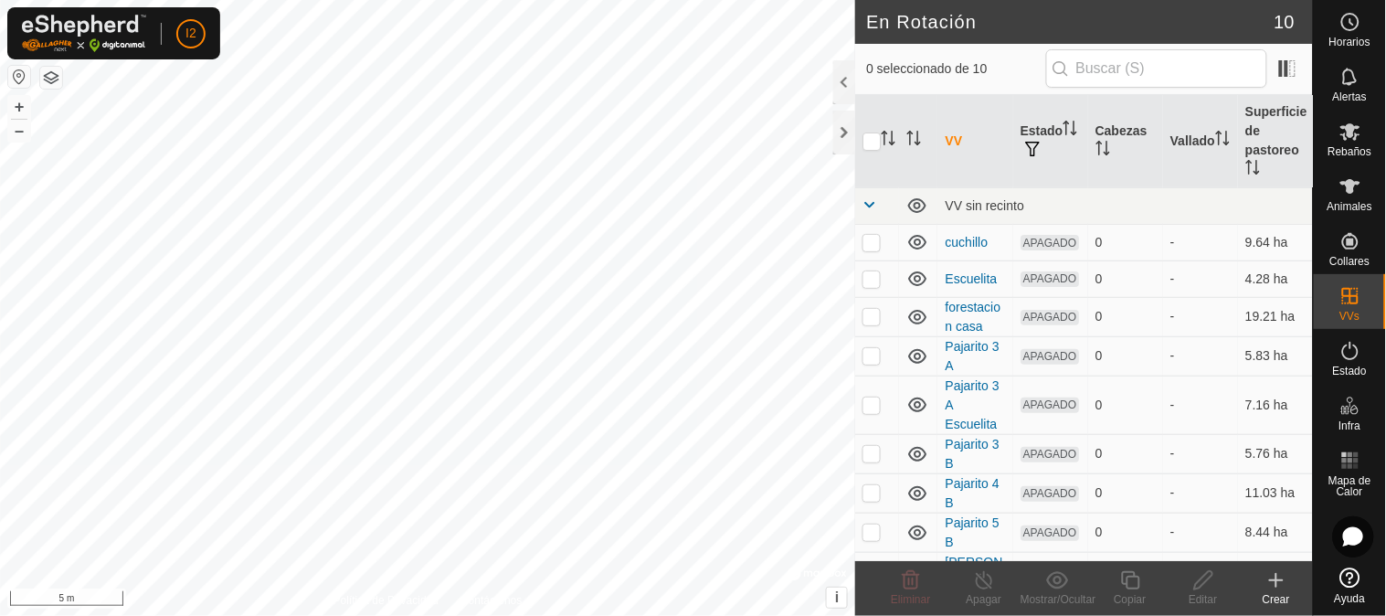
click at [1274, 582] on icon at bounding box center [1276, 580] width 22 height 22
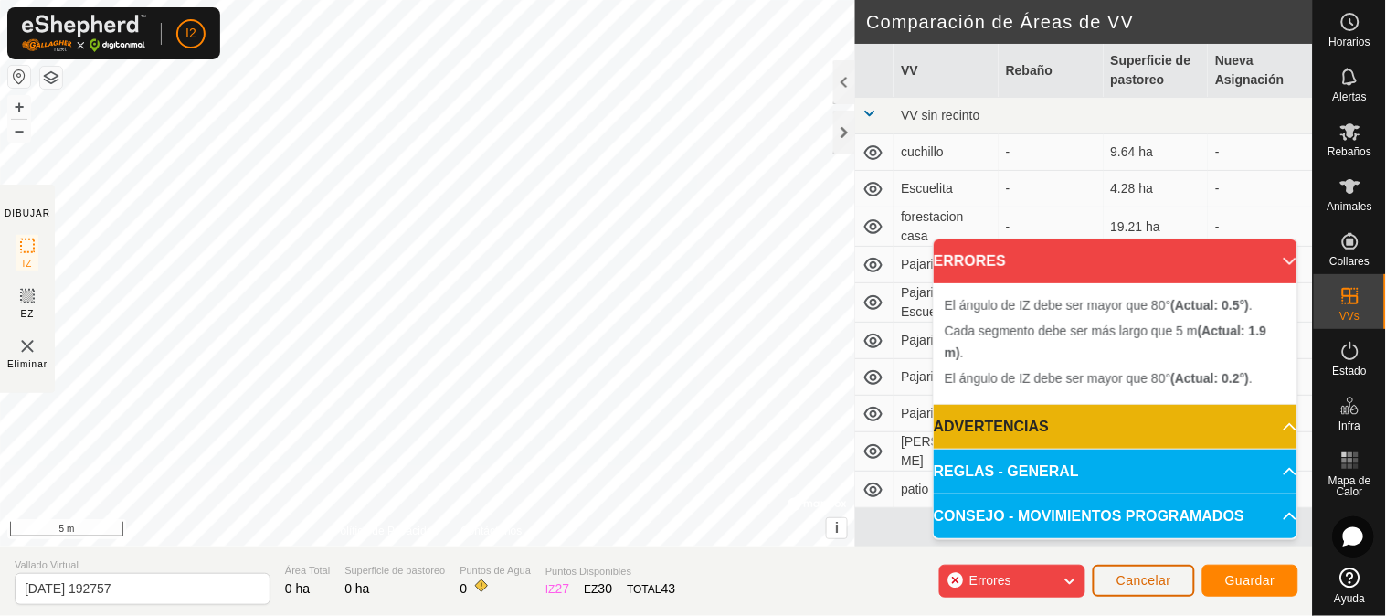
click at [1163, 573] on span "Cancelar" at bounding box center [1143, 580] width 55 height 15
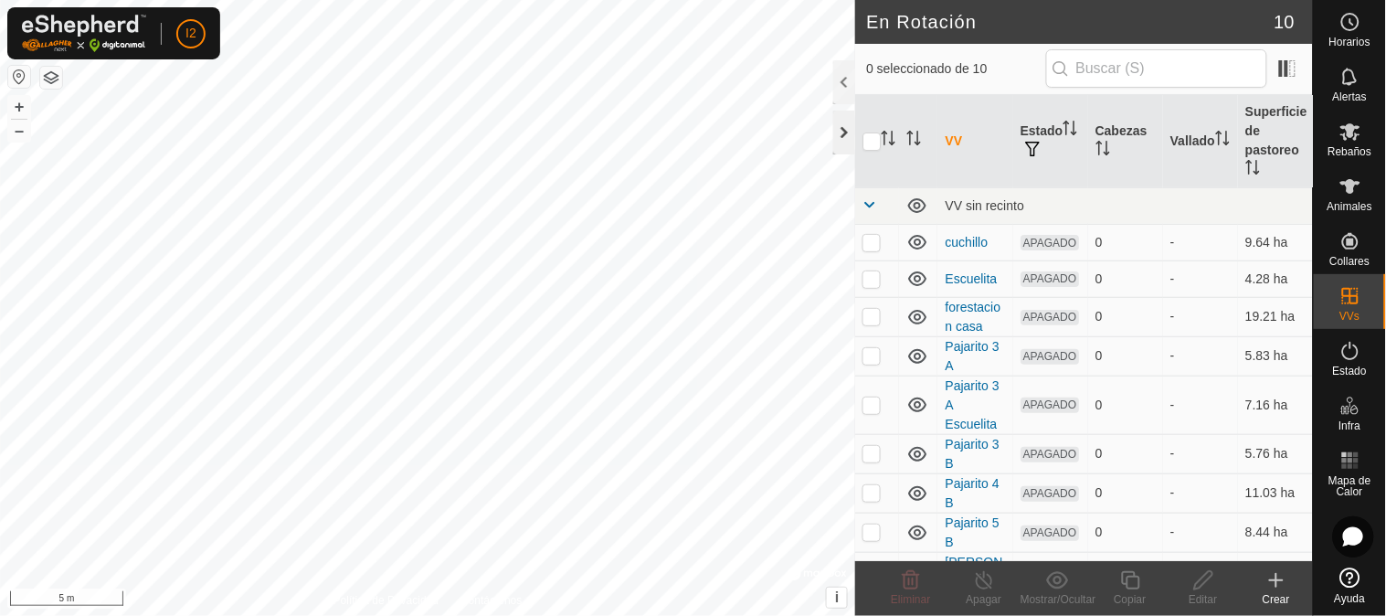
click at [845, 128] on div at bounding box center [844, 133] width 22 height 44
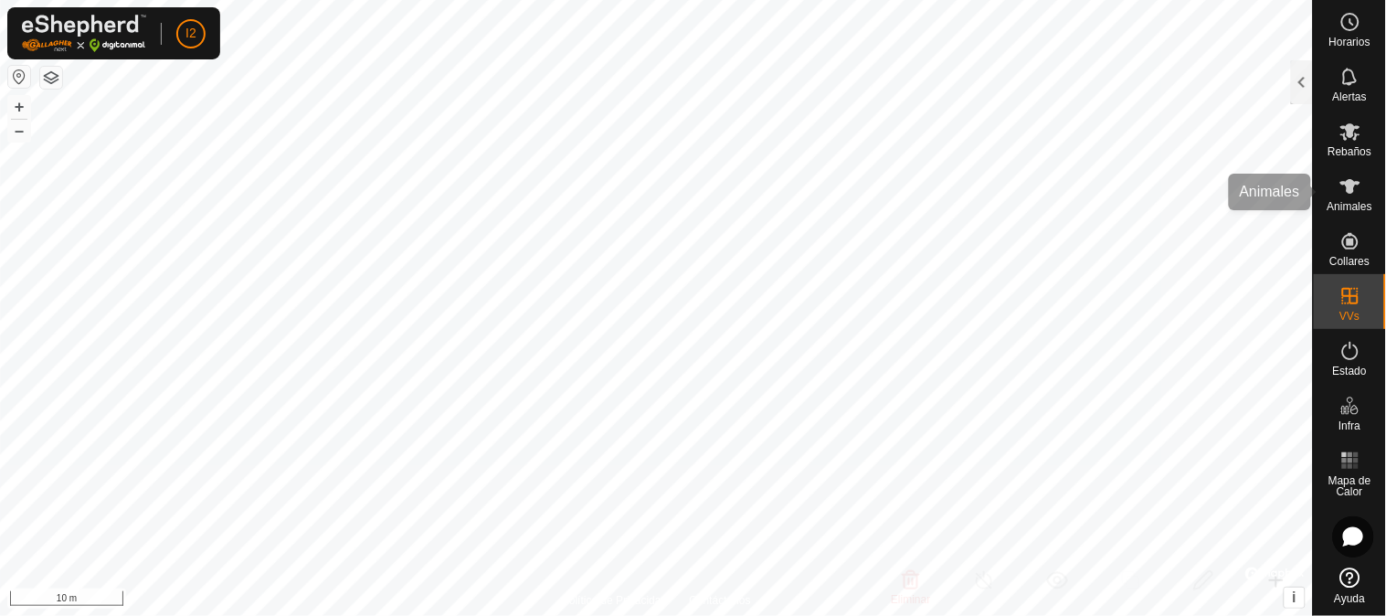
click at [1339, 190] on icon at bounding box center [1350, 186] width 22 height 22
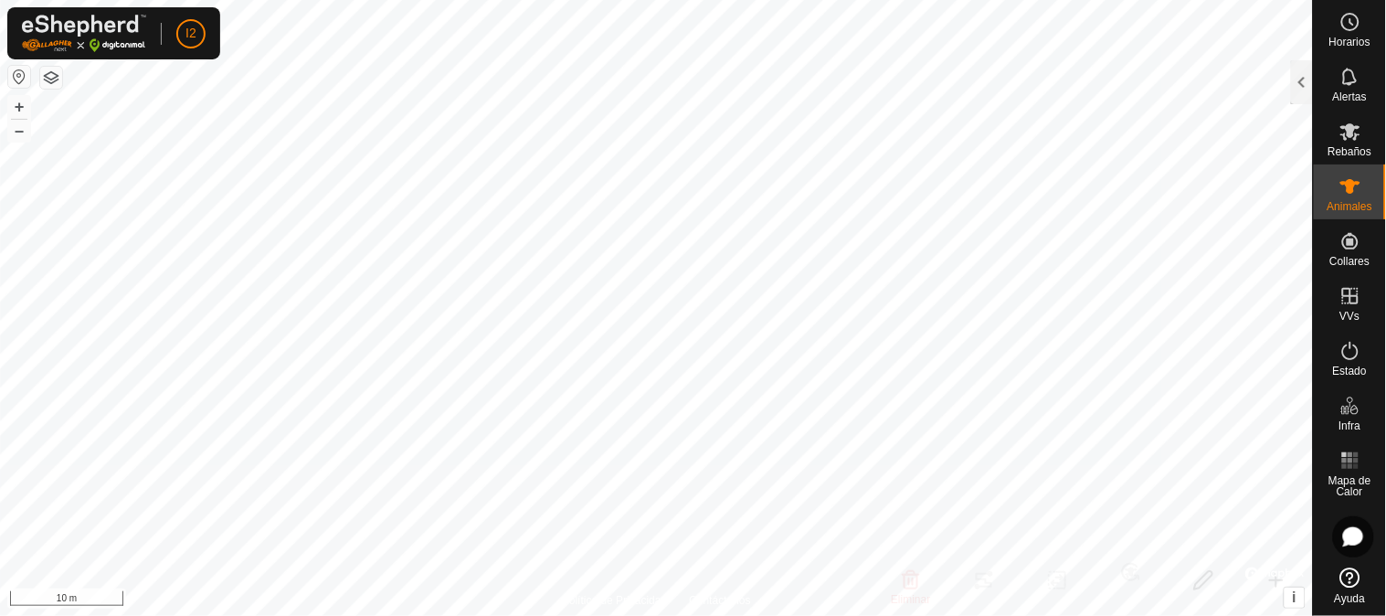
click at [1300, 88] on div at bounding box center [1302, 82] width 22 height 44
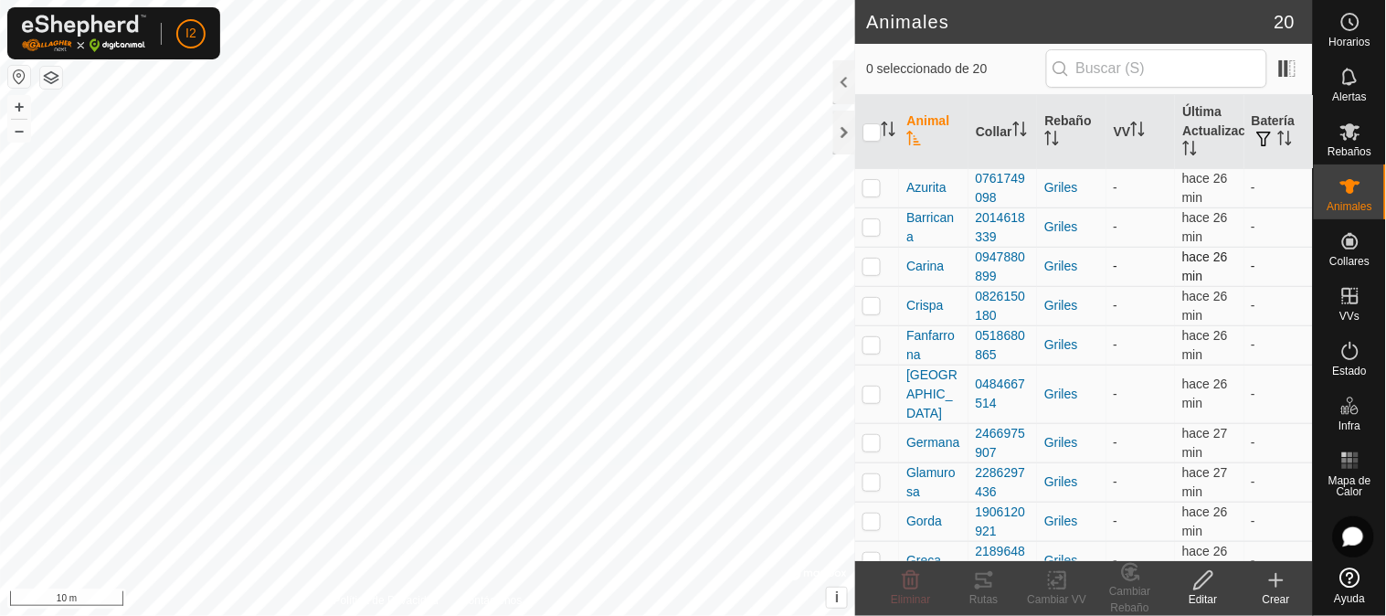
click at [868, 266] on p-checkbox at bounding box center [871, 266] width 18 height 15
click at [982, 577] on icon at bounding box center [984, 580] width 22 height 22
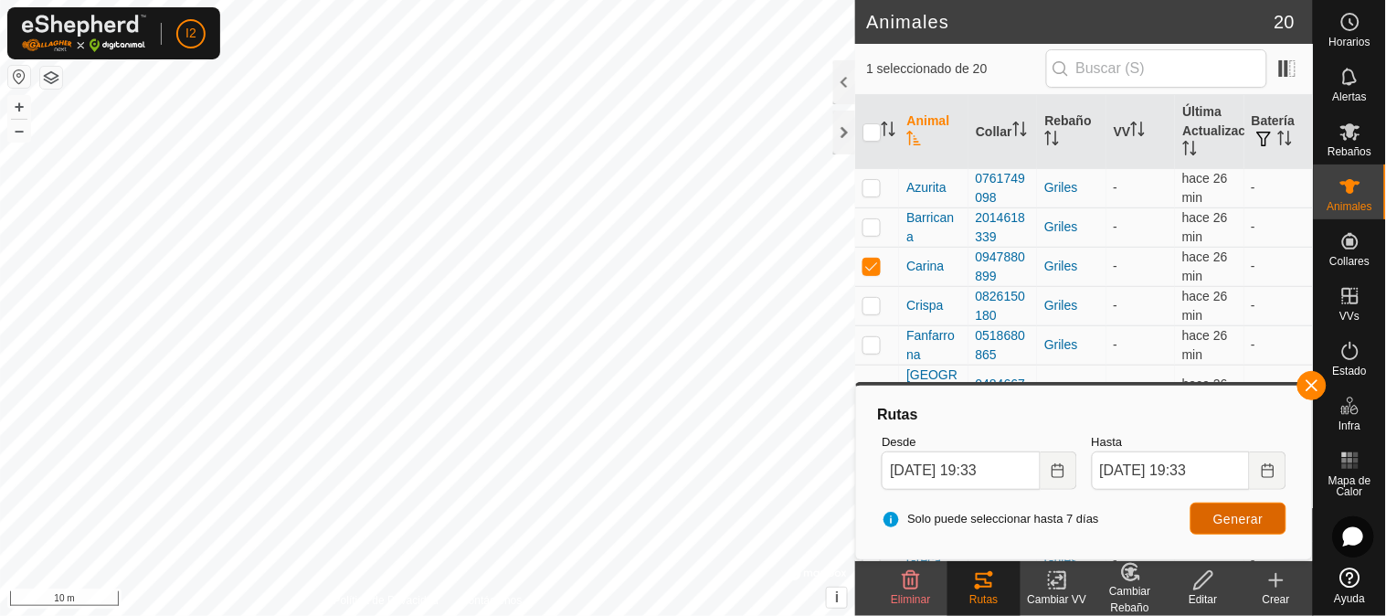
click at [1217, 523] on span "Generar" at bounding box center [1238, 519] width 50 height 15
click at [1312, 387] on button "button" at bounding box center [1311, 385] width 29 height 29
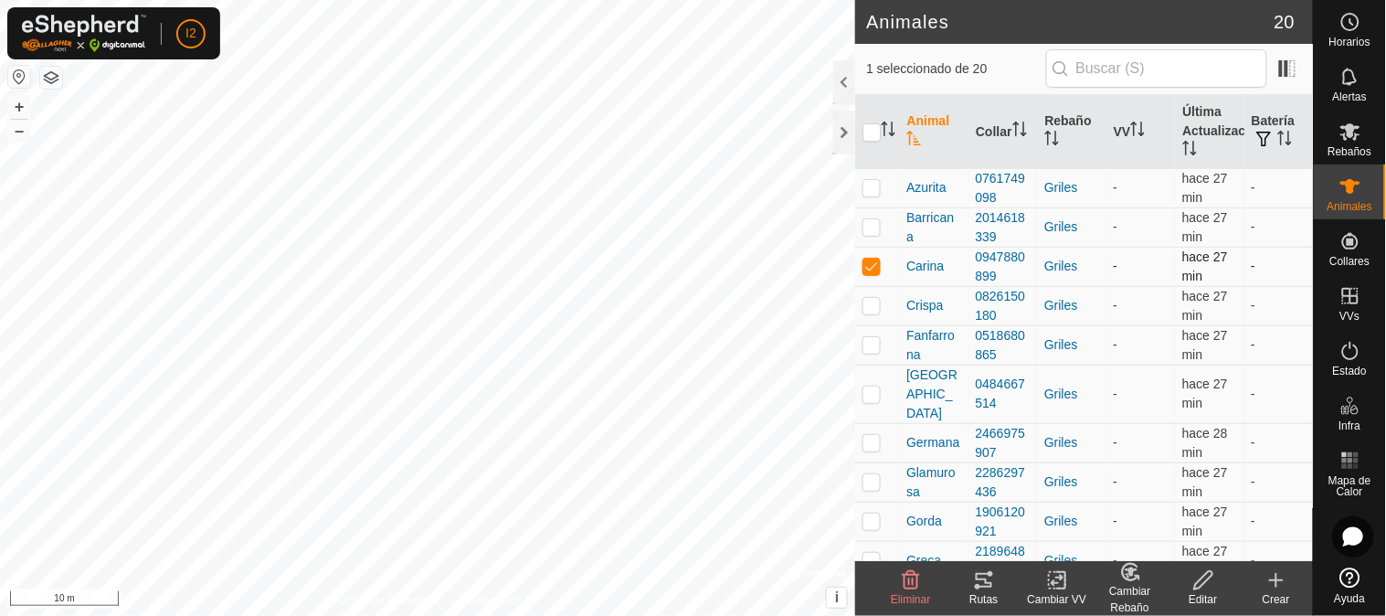
click at [872, 262] on p-checkbox at bounding box center [871, 266] width 18 height 15
checkbox input "false"
click at [845, 131] on div at bounding box center [844, 133] width 22 height 44
